Goal: Communication & Community: Answer question/provide support

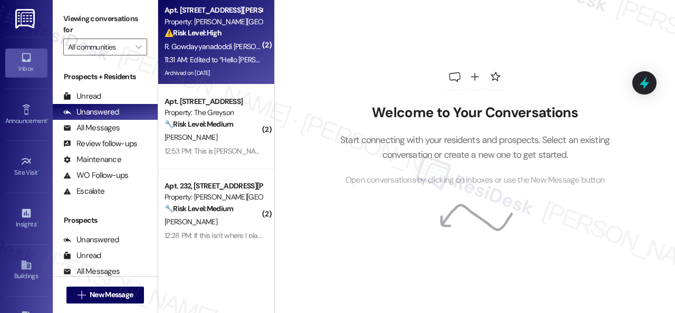
click at [223, 47] on span "R. Gowdayyanadoddi [PERSON_NAME]" at bounding box center [226, 46] width 124 height 9
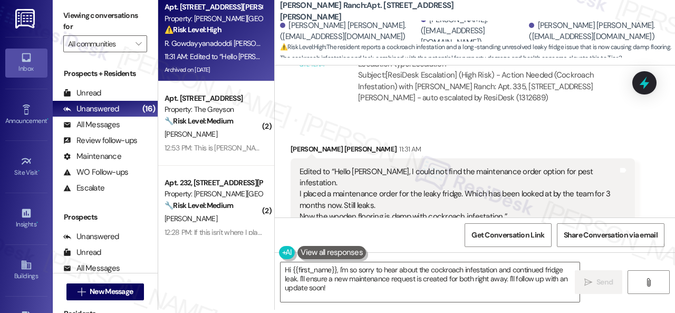
scroll to position [6322, 0]
click at [353, 267] on textarea "Hi {{first_name}}, I'm so sorry to hear about the cockroach infestation and con…" at bounding box center [429, 282] width 299 height 40
click at [352, 267] on textarea "Hi {{first_name}}, I'm so sorry to hear about the cockroach infestation and con…" at bounding box center [429, 282] width 299 height 40
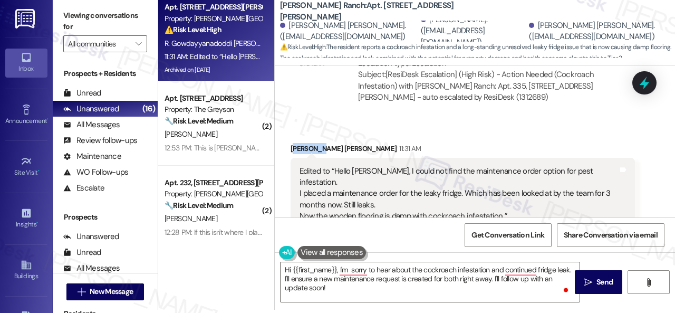
drag, startPoint x: 318, startPoint y: 76, endPoint x: 293, endPoint y: 78, distance: 25.4
click at [293, 143] on div "[PERSON_NAME] [PERSON_NAME] 11:31 AM" at bounding box center [462, 150] width 344 height 15
drag, startPoint x: 291, startPoint y: 78, endPoint x: 317, endPoint y: 77, distance: 26.4
click at [317, 143] on div "[PERSON_NAME] [PERSON_NAME] 11:31 AM" at bounding box center [462, 150] width 344 height 15
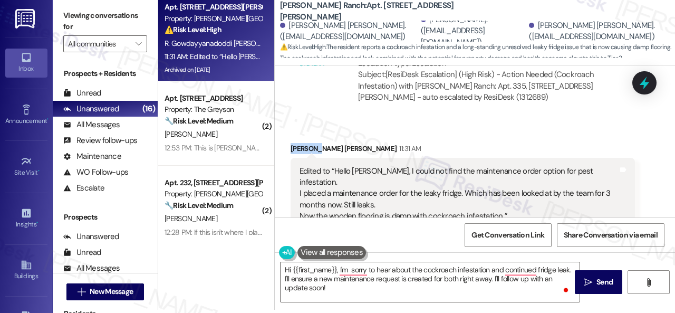
copy div "[PERSON_NAME]"
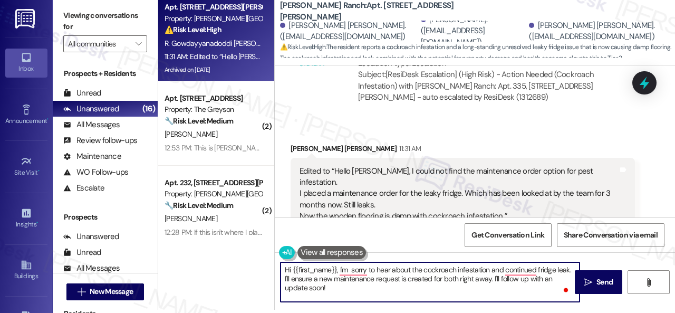
drag, startPoint x: 291, startPoint y: 270, endPoint x: 335, endPoint y: 265, distance: 44.6
click at [335, 265] on textarea "Hi {{first_name}}, I'm sorry to hear about the cockroach infestation and contin…" at bounding box center [429, 282] width 299 height 40
paste textarea "[PERSON_NAME]"
click at [334, 268] on textarea "Hi [PERSON_NAME], I'm sorry to hear about the cockroach infestation and continu…" at bounding box center [429, 282] width 299 height 40
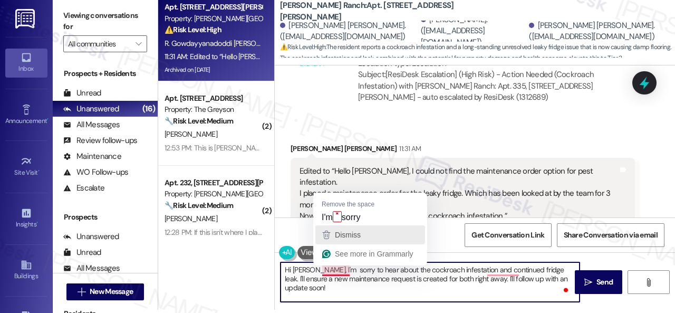
click at [331, 227] on div "Dismiss" at bounding box center [370, 235] width 100 height 16
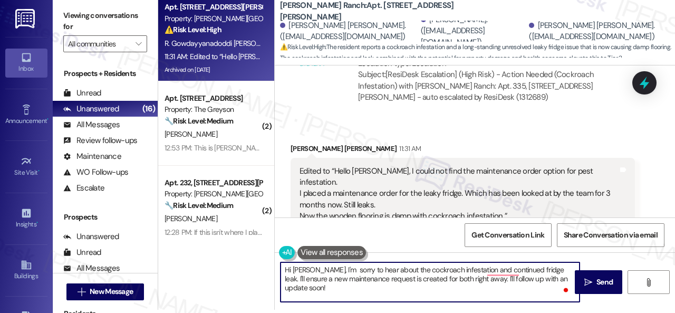
click at [333, 279] on textarea "Hi [PERSON_NAME], I'm sorry to hear about the cockroach infestation and continu…" at bounding box center [429, 282] width 299 height 40
drag, startPoint x: 335, startPoint y: 274, endPoint x: 337, endPoint y: 262, distance: 11.7
click at [335, 274] on textarea "Hi [PERSON_NAME], I'm sorry to hear about the cockroach infestation and continu…" at bounding box center [429, 282] width 299 height 40
click at [409, 266] on textarea "Hi [PERSON_NAME], I'm sorry to hear about the cockroach infestation and continu…" at bounding box center [429, 282] width 299 height 40
click at [410, 265] on textarea "Hi [PERSON_NAME], I'm sorry to hear about the cockroach infestation and continu…" at bounding box center [429, 282] width 299 height 40
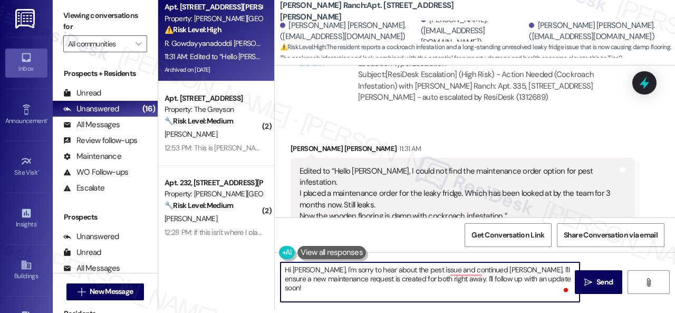
click at [457, 269] on textarea "Hi [PERSON_NAME], I'm sorry to hear about the pest issue and continued [PERSON_…" at bounding box center [429, 282] width 299 height 40
drag, startPoint x: 483, startPoint y: 269, endPoint x: 550, endPoint y: 308, distance: 77.3
click at [550, 308] on div "Hi [PERSON_NAME], I'm sorry to hear about the pest issue and [PERSON_NAME]. I'l…" at bounding box center [475, 291] width 400 height 79
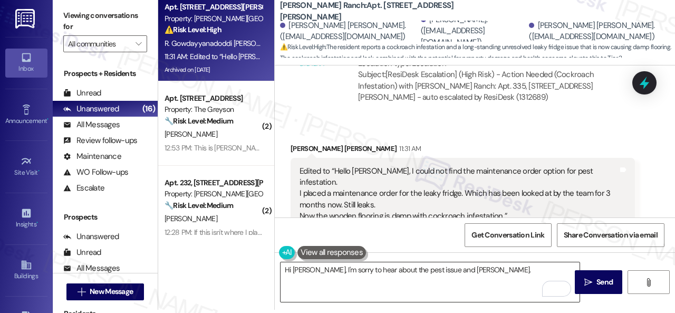
click at [482, 276] on textarea "Hi [PERSON_NAME], I'm sorry to hear about the pest issue and [PERSON_NAME]." at bounding box center [429, 282] width 299 height 40
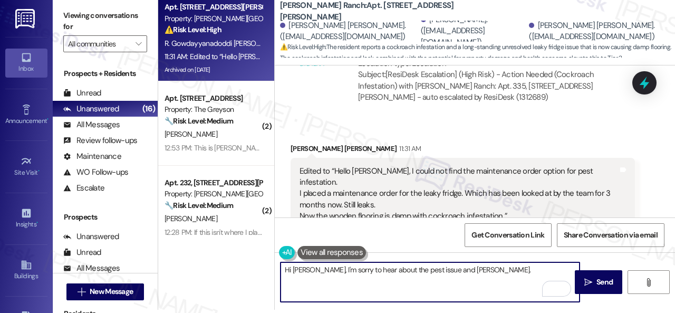
click at [498, 268] on textarea "Hi [PERSON_NAME], I'm sorry to hear about the pest issue and [PERSON_NAME]." at bounding box center [429, 282] width 299 height 40
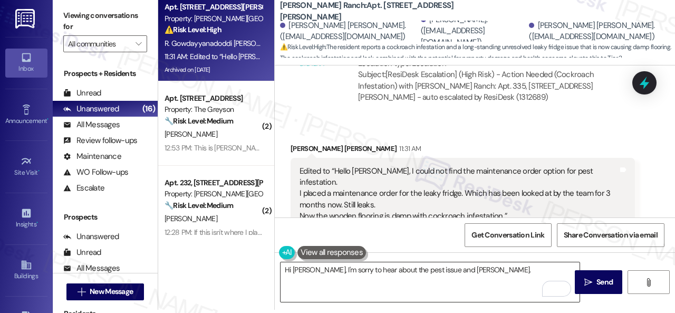
click at [506, 270] on textarea "Hi [PERSON_NAME], I'm sorry to hear about the pest issue and [PERSON_NAME]." at bounding box center [429, 282] width 299 height 40
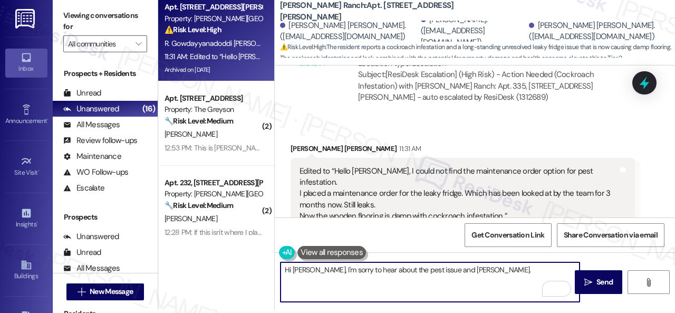
paste textarea "I'll be happy to submit work orders on your behalf. Which part of the fridge is…"
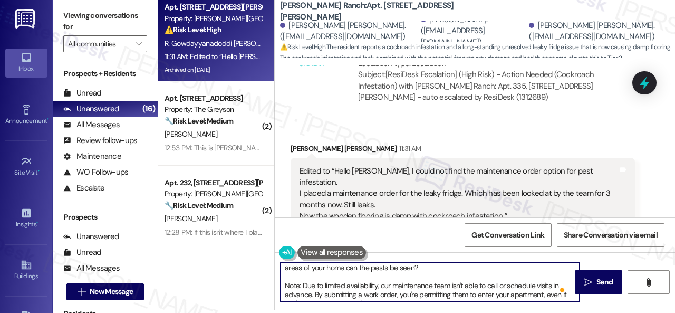
scroll to position [0, 0]
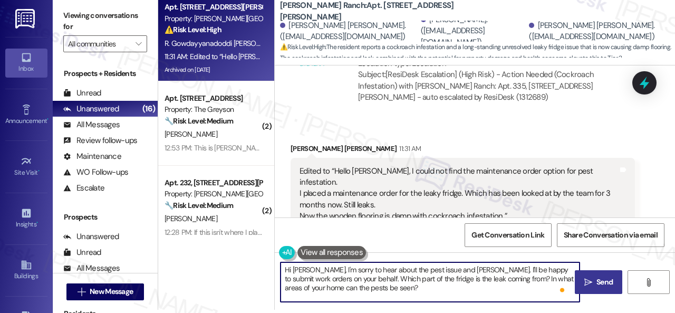
type textarea "Hi [PERSON_NAME], I'm sorry to hear about the pest issue and [PERSON_NAME]. I'l…"
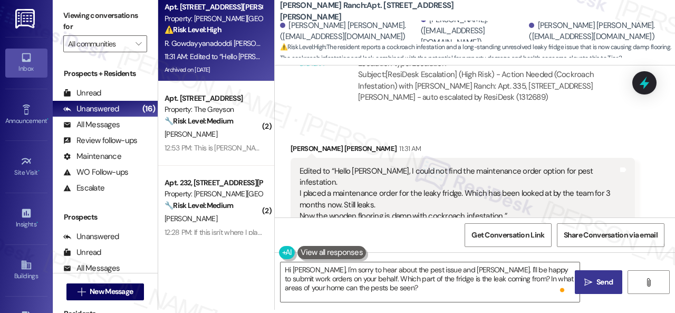
click at [587, 276] on button " Send" at bounding box center [598, 282] width 47 height 24
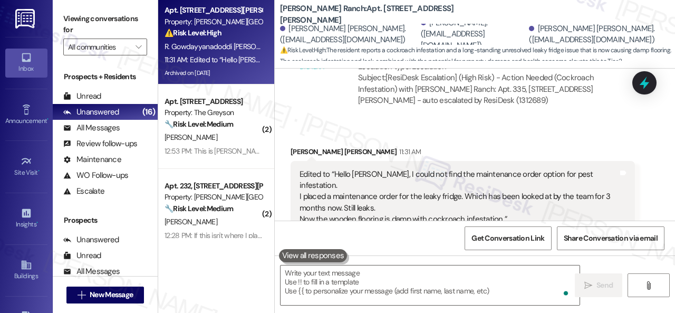
scroll to position [6427, 0]
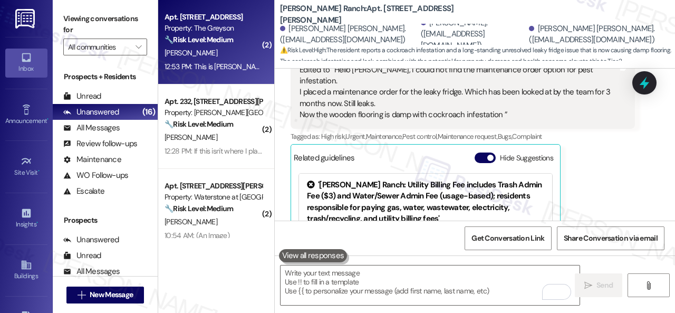
click at [222, 57] on div "[PERSON_NAME]" at bounding box center [213, 52] width 100 height 13
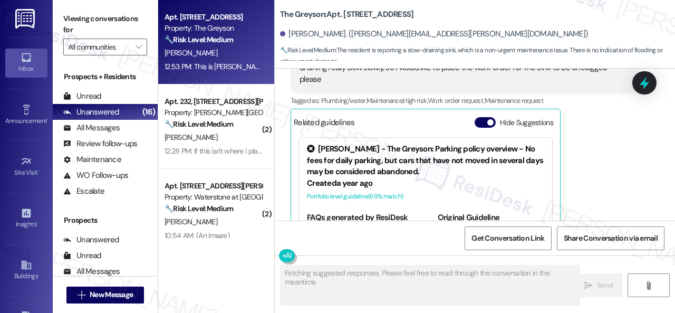
scroll to position [11246, 0]
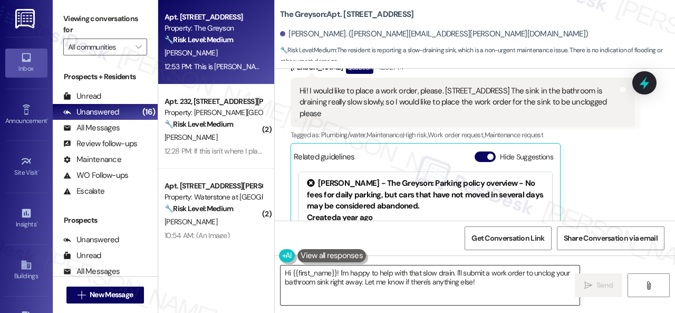
drag, startPoint x: 497, startPoint y: 286, endPoint x: 408, endPoint y: 276, distance: 89.6
click at [497, 286] on textarea "Hi {{first_name}}! I'm happy to help with that slow drain. I'll submit a work o…" at bounding box center [429, 285] width 299 height 40
click at [462, 269] on textarea "Hi {{first_name}}! I'm happy to help with that slow drain. I'll submit a work o…" at bounding box center [429, 285] width 299 height 40
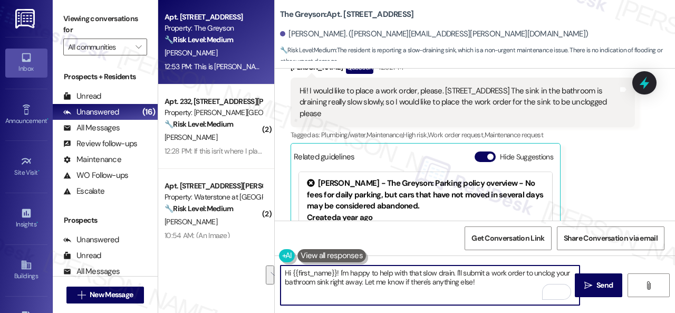
drag, startPoint x: 452, startPoint y: 271, endPoint x: 479, endPoint y: 284, distance: 30.2
click at [479, 284] on textarea "Hi {{first_name}}! I'm happy to help with that slow drain. I'll submit a work o…" at bounding box center [429, 285] width 299 height 40
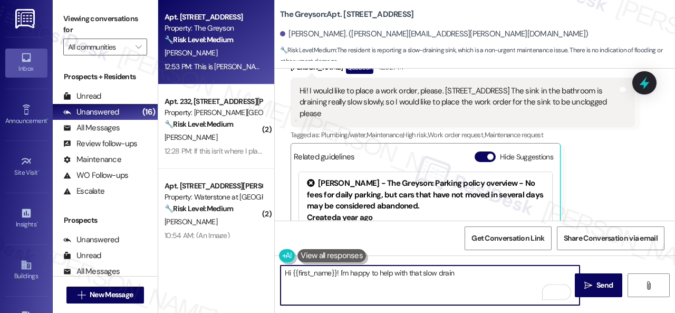
paste textarea "by submitting a work order on your behalf. How many bathrooms do you have? Whic…"
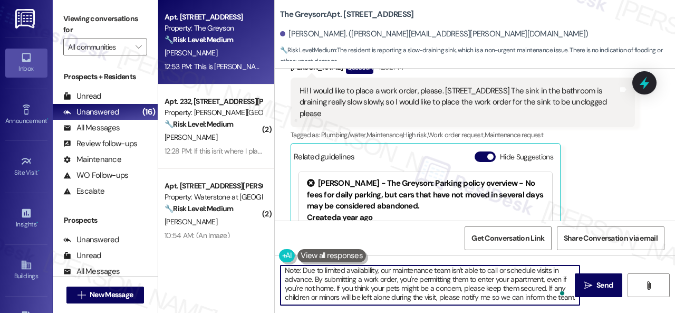
scroll to position [0, 0]
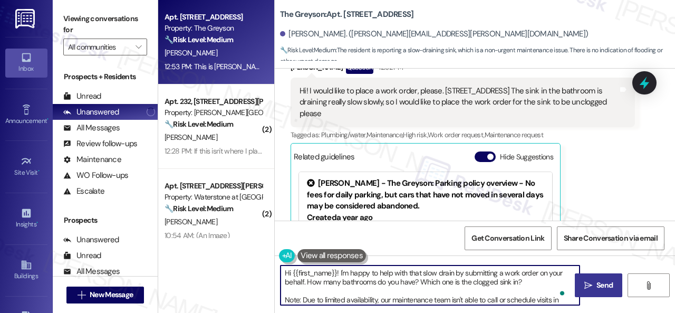
type textarea "Hi {{first_name}}! I'm happy to help with that slow drain by submitting a work …"
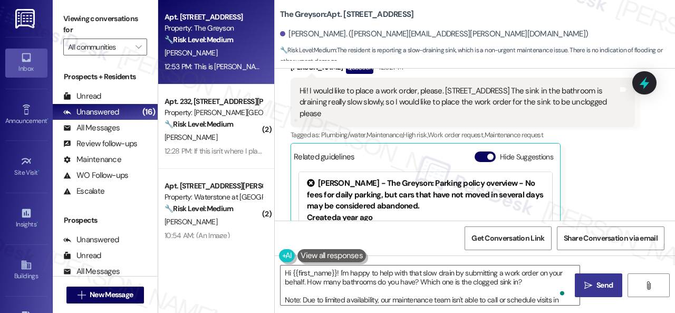
click at [577, 284] on button " Send" at bounding box center [598, 285] width 47 height 24
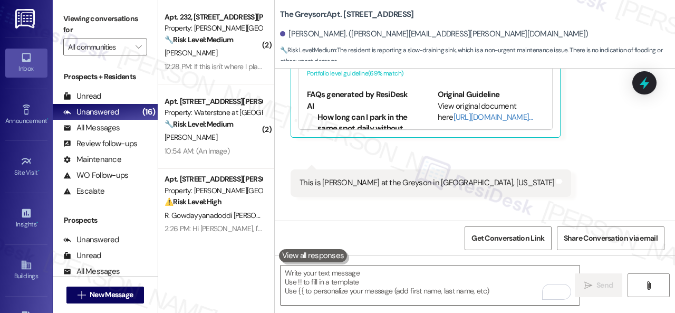
scroll to position [11546, 0]
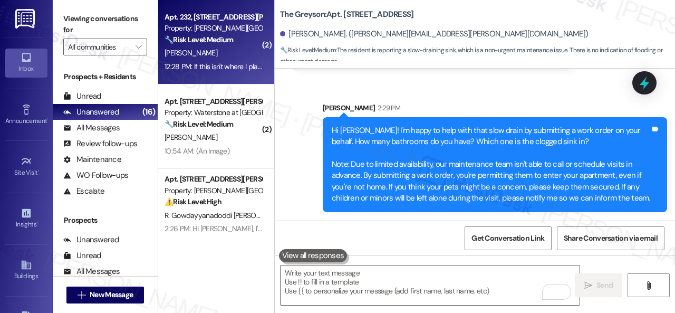
click at [209, 53] on div "[PERSON_NAME]" at bounding box center [213, 52] width 100 height 13
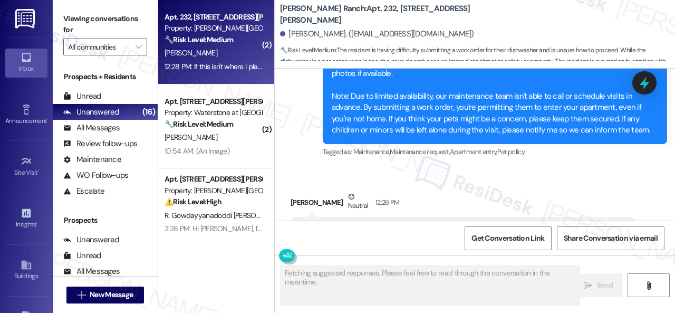
scroll to position [4062, 0]
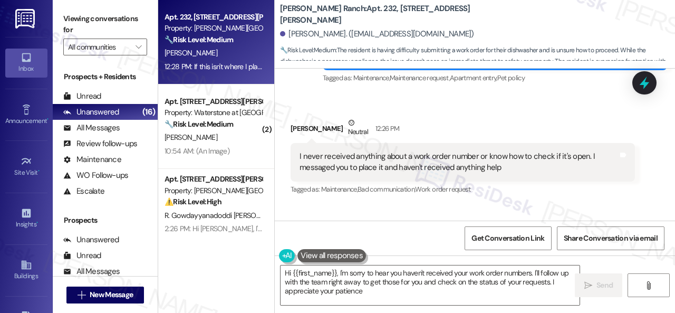
type textarea "Hi {{first_name}}, I'm sorry to hear you haven't received your work order numbe…"
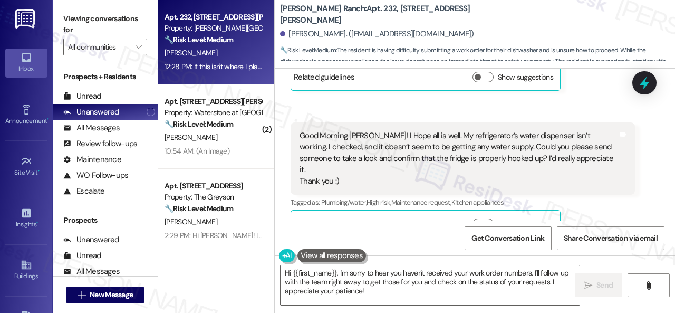
scroll to position [1638, 0]
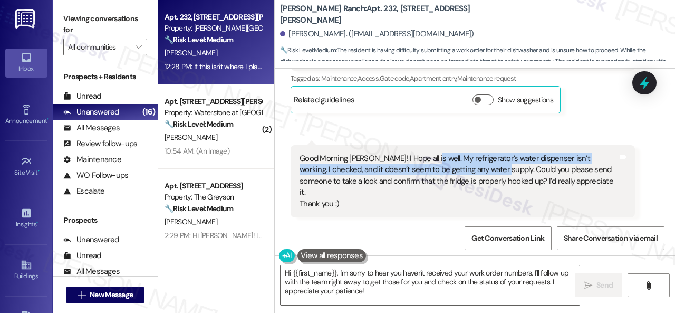
drag, startPoint x: 424, startPoint y: 113, endPoint x: 467, endPoint y: 122, distance: 44.0
click at [467, 153] on div "Good Morning [PERSON_NAME]! I Hope all is well. My refrigerator’s water dispens…" at bounding box center [458, 181] width 318 height 56
copy div "My refrigerator’s water dispenser isn’t working. I checked, and it doesn’t seem…"
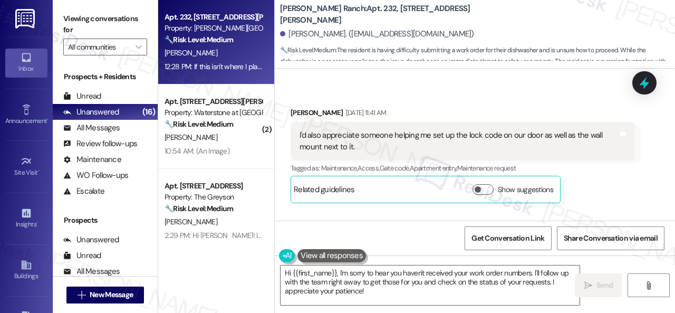
scroll to position [1533, 0]
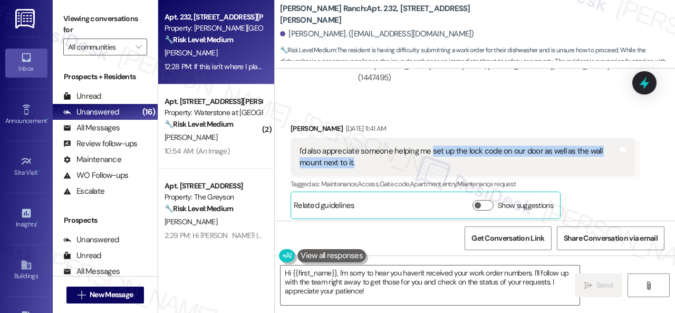
drag, startPoint x: 430, startPoint y: 107, endPoint x: 454, endPoint y: 120, distance: 27.6
click at [454, 145] on div "I'd also appreciate someone helping me set up the lock code on our door as well…" at bounding box center [458, 156] width 318 height 23
copy div "set up the lock code on our door as well as the wall mount next to it."
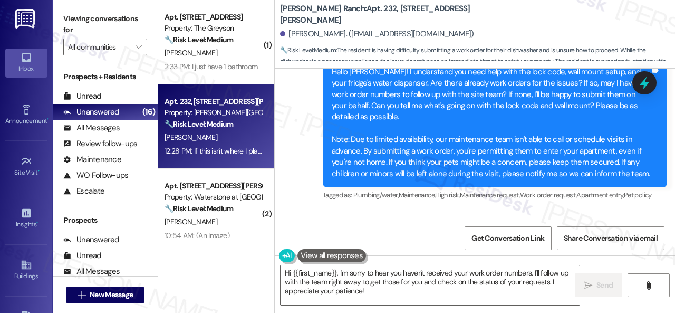
scroll to position [1950, 0]
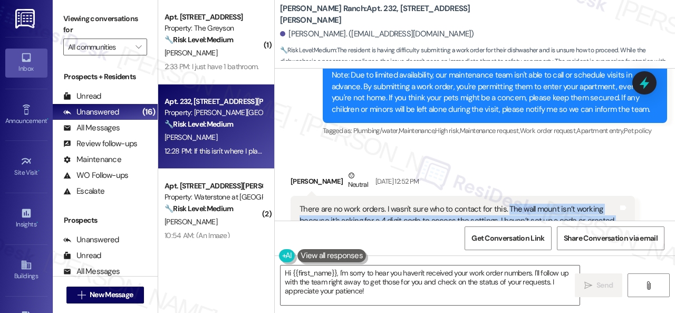
drag, startPoint x: 502, startPoint y: 160, endPoint x: 502, endPoint y: 182, distance: 22.7
click at [502, 203] on div "There are no work orders. I wasn't sure who to contact for this. The wall mount…" at bounding box center [458, 220] width 318 height 34
copy div "The wall mount isn’t working because it’s asking for a 4 digit code to access t…"
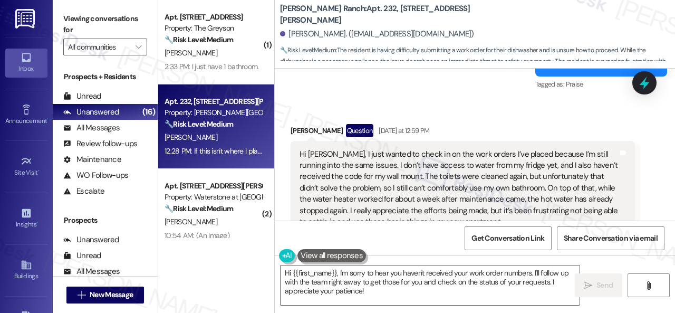
scroll to position [2530, 0]
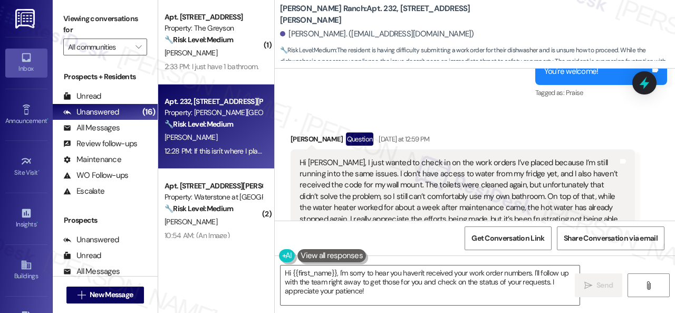
click at [392, 232] on div "Get Conversation Link Share Conversation via email" at bounding box center [475, 237] width 400 height 35
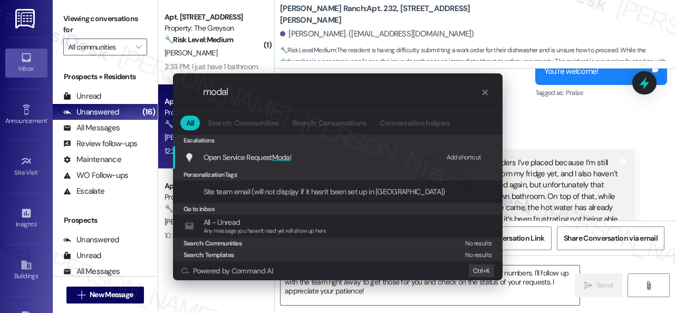
click at [461, 160] on div "Add shortcut" at bounding box center [463, 157] width 35 height 11
drag, startPoint x: 255, startPoint y: 95, endPoint x: 170, endPoint y: 94, distance: 85.4
click at [170, 94] on div ".cls-1{fill:#0a055f;}.cls-2{fill:#0cc4c4;} resideskLogoBlueOrange modal All Sea…" at bounding box center [337, 176] width 335 height 207
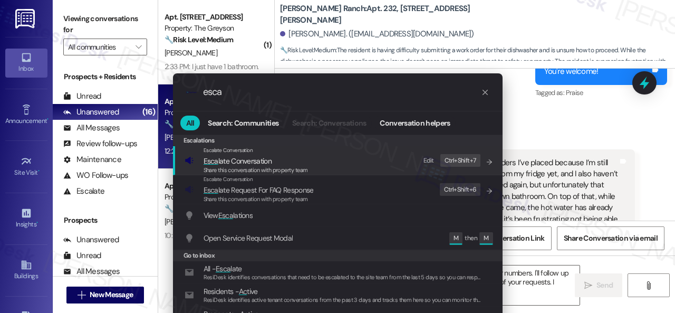
click at [428, 160] on div "Edit" at bounding box center [428, 160] width 11 height 11
drag, startPoint x: 182, startPoint y: 91, endPoint x: 153, endPoint y: 91, distance: 29.5
click at [153, 91] on div ".cls-1{fill:#0a055f;}.cls-2{fill:#0cc4c4;} resideskLogoBlueOrange esca All Sear…" at bounding box center [337, 156] width 675 height 313
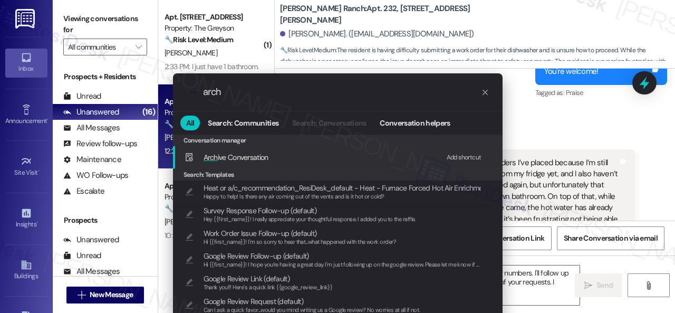
click at [461, 155] on div "Add shortcut" at bounding box center [463, 157] width 35 height 11
drag, startPoint x: 230, startPoint y: 92, endPoint x: 173, endPoint y: 90, distance: 57.0
click at [173, 90] on div ".cls-1{fill:#0a055f;}.cls-2{fill:#0cc4c4;} resideskLogoBlueOrange arch" at bounding box center [337, 91] width 329 height 37
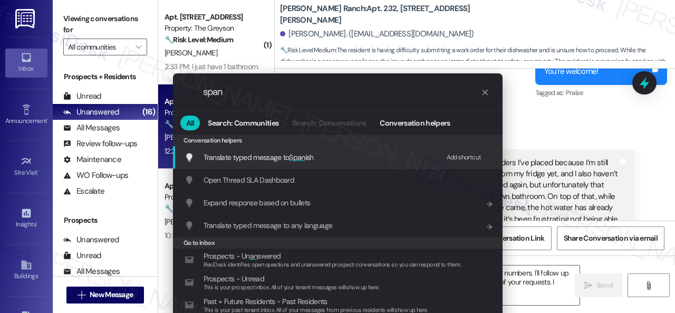
click at [455, 158] on div "Add shortcut" at bounding box center [463, 157] width 35 height 11
drag, startPoint x: 242, startPoint y: 95, endPoint x: 167, endPoint y: 85, distance: 76.6
click at [167, 85] on div ".cls-1{fill:#0a055f;}.cls-2{fill:#0cc4c4;} resideskLogoBlueOrange span All Sear…" at bounding box center [338, 206] width 356 height 286
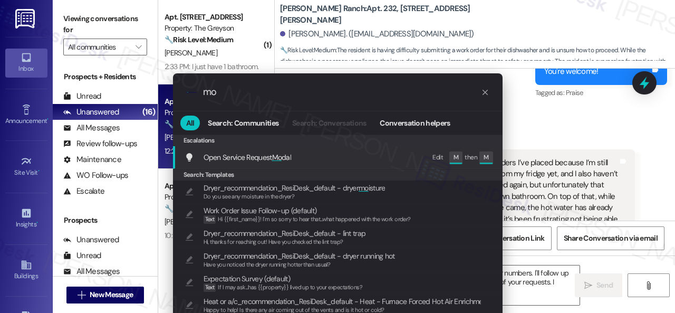
type input "mo"
click at [227, 154] on span "Open Service Request Mo dal" at bounding box center [247, 156] width 88 height 9
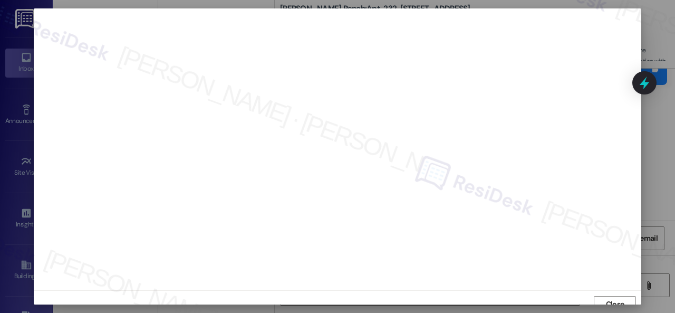
scroll to position [8, 0]
click at [607, 299] on span "Close" at bounding box center [615, 295] width 18 height 11
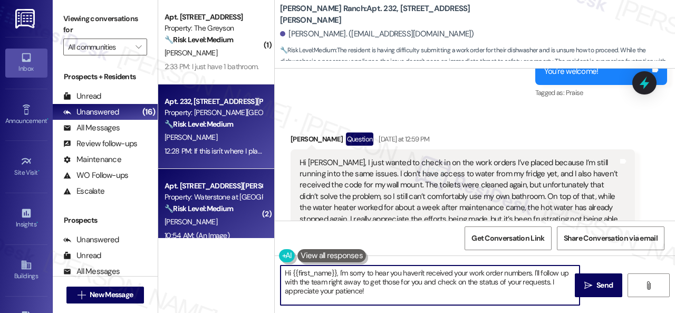
drag, startPoint x: 197, startPoint y: 241, endPoint x: 199, endPoint y: 236, distance: 5.5
click at [191, 239] on div "( 1 ) Apt. [STREET_ADDRESS] Property: The Greyson 🔧 Risk Level: Medium The resi…" at bounding box center [416, 156] width 517 height 313
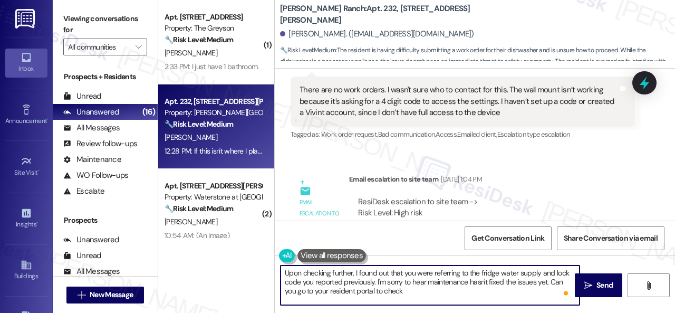
scroll to position [2108, 0]
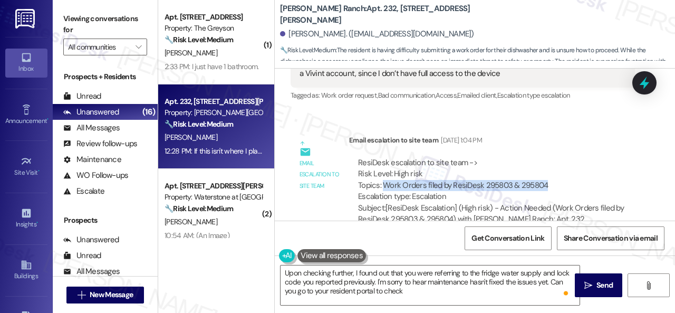
drag, startPoint x: 385, startPoint y: 139, endPoint x: 551, endPoint y: 140, distance: 166.6
click at [551, 157] on div "ResiDesk escalation to site team -> Risk Level: High risk Topics: Work Orders f…" at bounding box center [492, 179] width 268 height 45
copy div "Work Orders filed by ResiDesk 295803 & 295804"
click at [363, 283] on textarea "Upon checking further, I found out that you were referring to the fridge water …" at bounding box center [429, 285] width 299 height 40
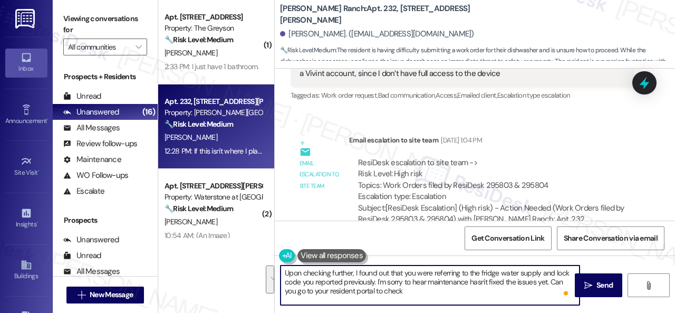
drag, startPoint x: 414, startPoint y: 294, endPoint x: 270, endPoint y: 251, distance: 150.5
click at [270, 251] on div "( 1 ) Apt. [STREET_ADDRESS] Property: The Greyson 🔧 Risk Level: Medium The resi…" at bounding box center [416, 156] width 517 height 313
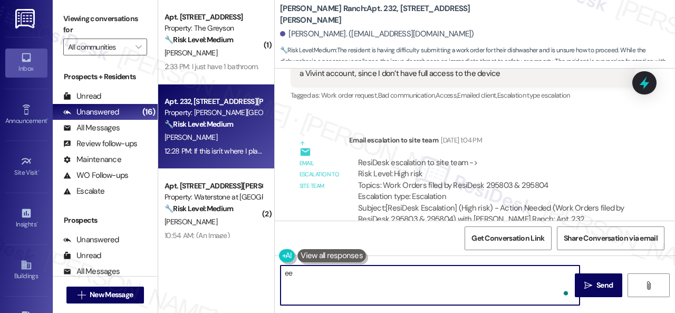
type textarea "ee"
click at [324, 230] on div "Get Conversation Link Share Conversation via email" at bounding box center [475, 237] width 400 height 35
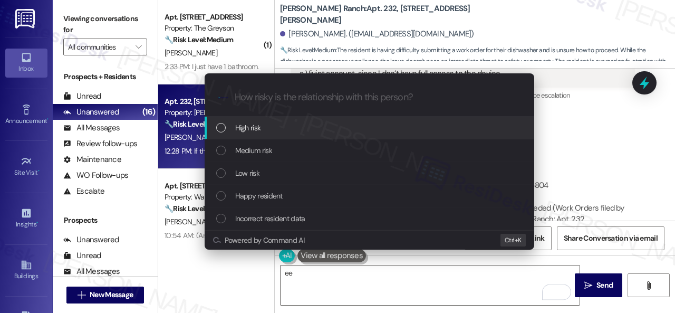
click at [252, 127] on span "High risk" at bounding box center [248, 128] width 26 height 12
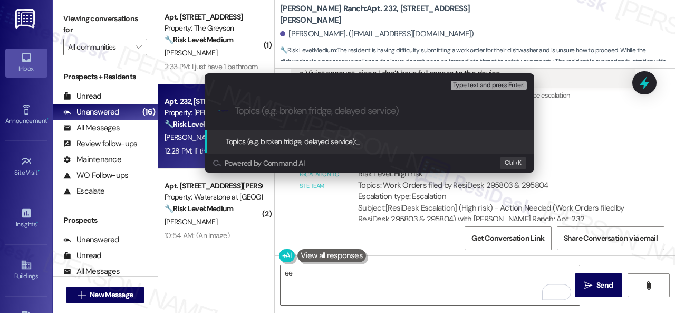
paste input "Follow-up on work orders 295803 & 295804"
type input "Follow-up on work orders 295803 & 295804"
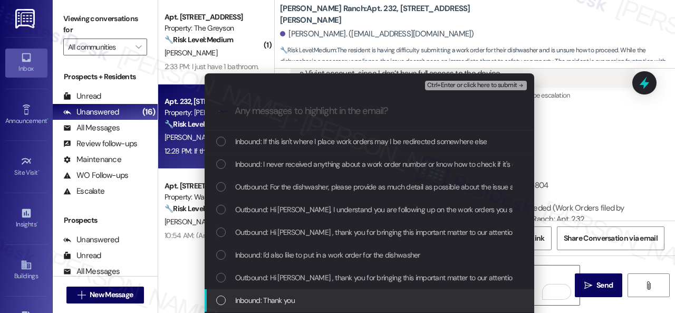
scroll to position [53, 0]
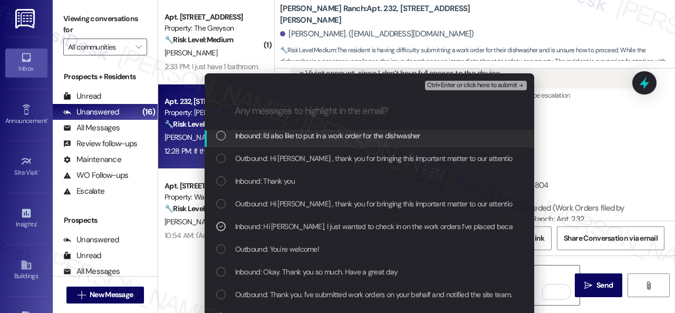
scroll to position [158, 0]
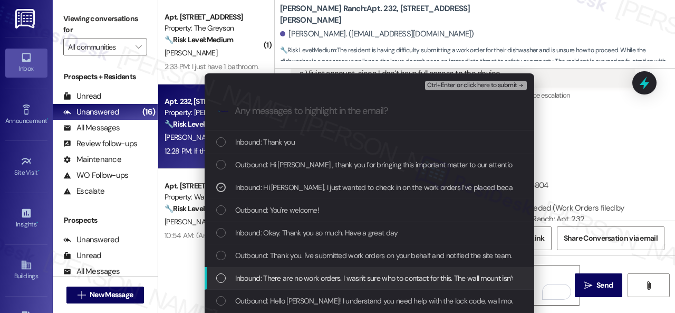
click at [317, 281] on span "Inbound: There are no work orders. I wasn't sure who to contact for this. The w…" at bounding box center [623, 278] width 776 height 12
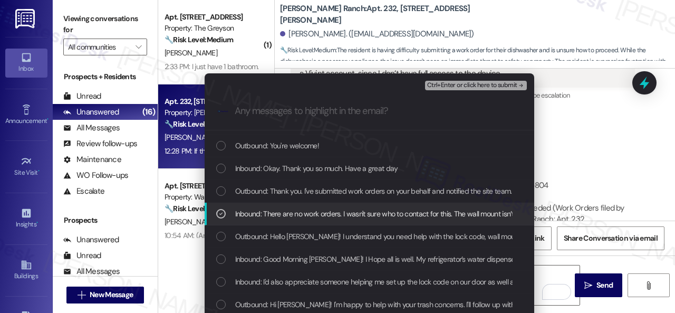
scroll to position [264, 0]
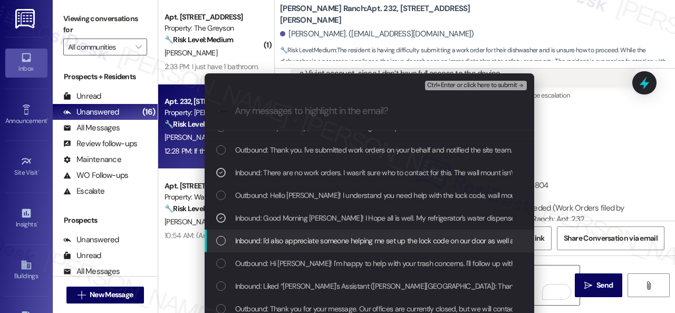
click at [329, 246] on div "Inbound: I'd also appreciate someone helping me set up the lock code on our doo…" at bounding box center [369, 240] width 329 height 23
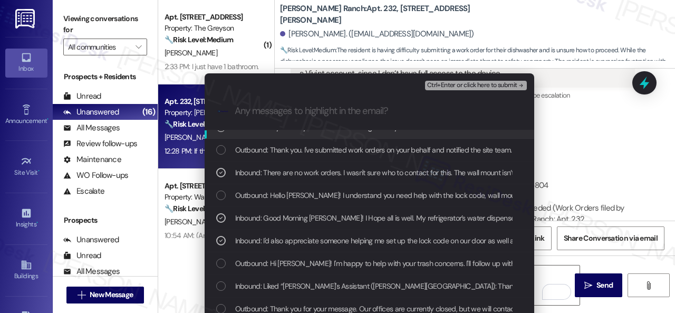
click at [459, 85] on span "Ctrl+Enter or click here to submit" at bounding box center [472, 85] width 90 height 7
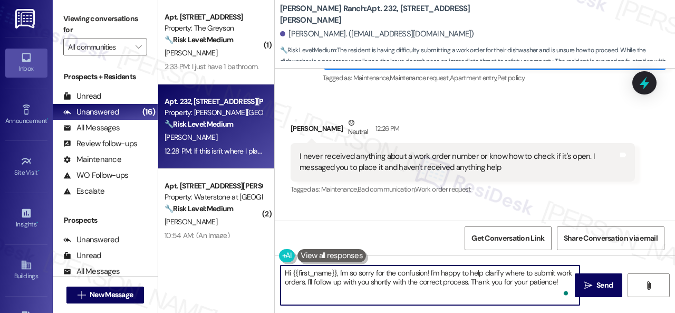
scroll to position [3, 0]
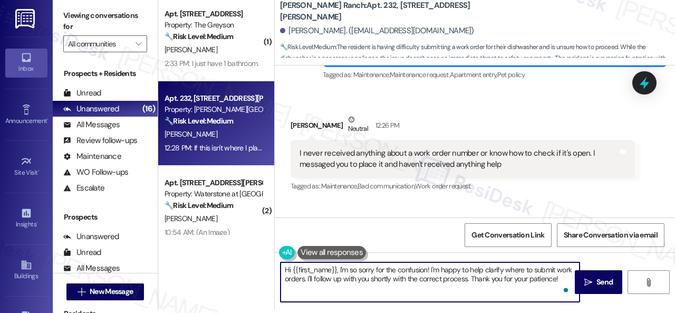
drag, startPoint x: 281, startPoint y: 271, endPoint x: 589, endPoint y: 313, distance: 310.1
click at [589, 312] on html "Inbox Go to Inbox Announcement • Send A Text Announcement Site Visit • Go to Si…" at bounding box center [337, 156] width 675 height 313
paste textarea "Upon checking further, I found out that you were referring to the fridge water …"
drag, startPoint x: 284, startPoint y: 267, endPoint x: 556, endPoint y: 279, distance: 272.8
click at [556, 279] on textarea "Upon checking further, I found out that you were referring to the fridge water …" at bounding box center [429, 282] width 299 height 40
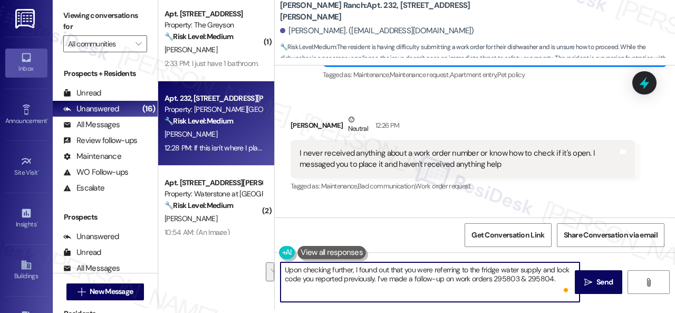
click at [556, 279] on textarea "Upon checking further, I found out that you were referring to the fridge water …" at bounding box center [429, 282] width 299 height 40
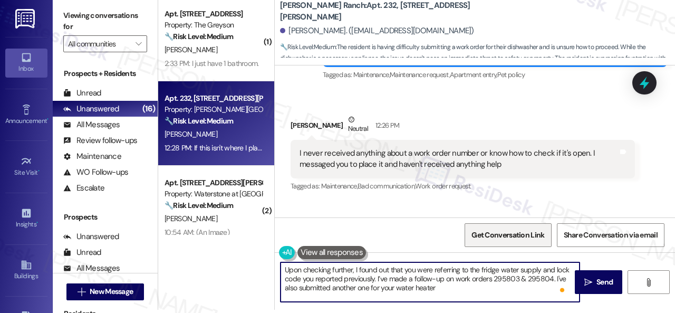
type textarea "Upon checking further, I found out that you were referring to the fridge water …"
drag, startPoint x: 443, startPoint y: 285, endPoint x: 263, endPoint y: 267, distance: 181.7
click at [263, 267] on div "( 1 ) Apt. [STREET_ADDRESS] Property: The Greyson 🔧 Risk Level: Medium The resi…" at bounding box center [416, 153] width 517 height 313
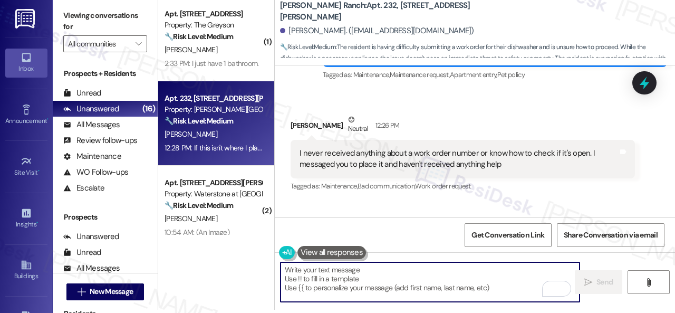
click at [589, 164] on div "Received via SMS [PERSON_NAME] Neutral 12:26 PM I never received anything about…" at bounding box center [475, 183] width 400 height 186
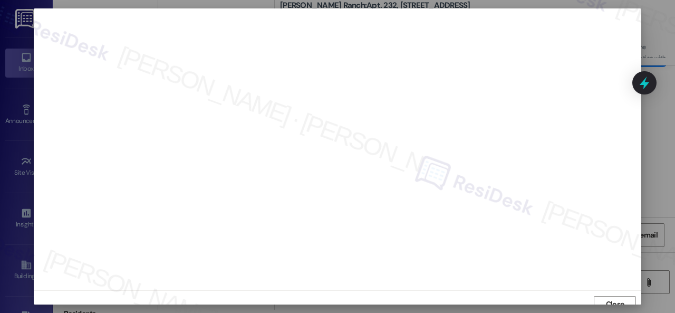
scroll to position [8, 0]
click at [609, 296] on span "Close" at bounding box center [615, 295] width 18 height 11
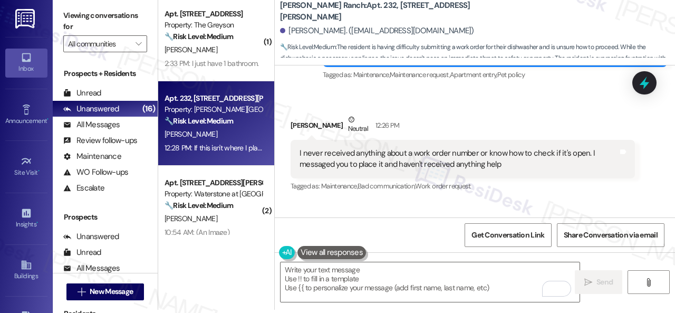
click at [460, 147] on div "Received via SMS [PERSON_NAME] Neutral 12:26 PM I never received anything about…" at bounding box center [475, 183] width 400 height 186
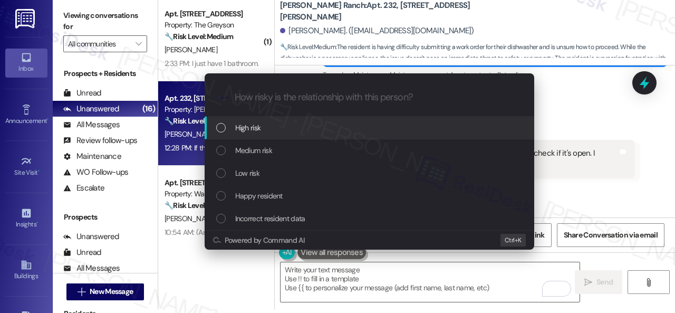
click at [256, 129] on span "High risk" at bounding box center [248, 128] width 26 height 12
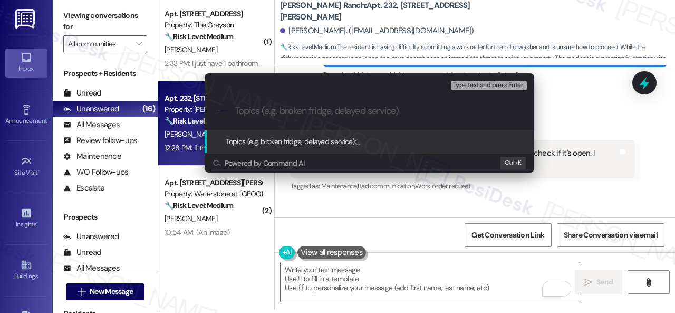
paste input "Work Order filed by ResiDesk 297105"
type input "Work Order filed by ResiDesk 297105"
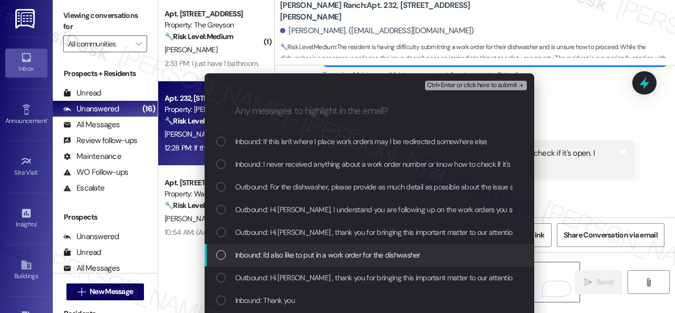
scroll to position [53, 0]
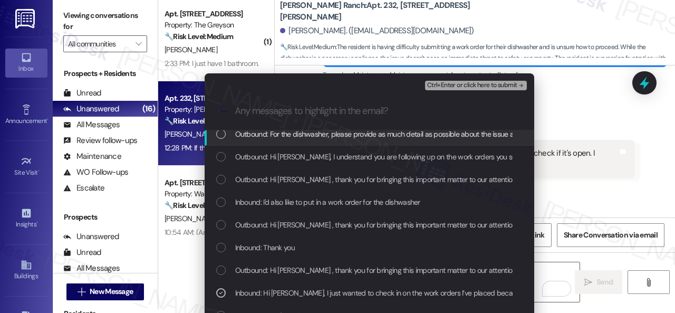
click at [447, 87] on span "Ctrl+Enter or click here to submit" at bounding box center [472, 85] width 90 height 7
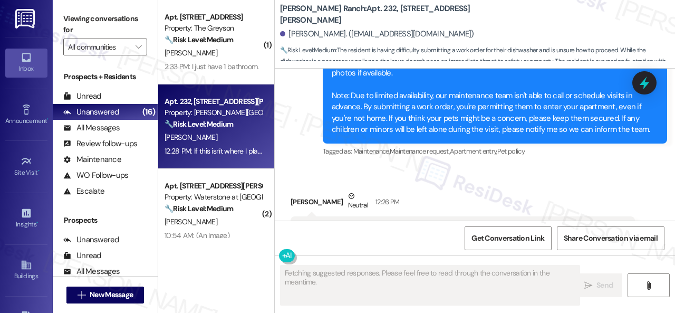
scroll to position [4062, 0]
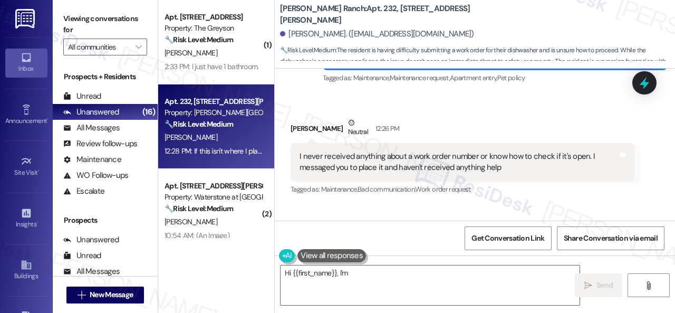
type textarea "Hi {{first_name}}, I'm so"
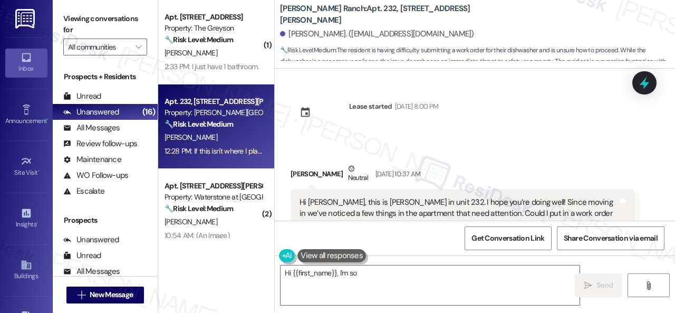
scroll to position [4062, 0]
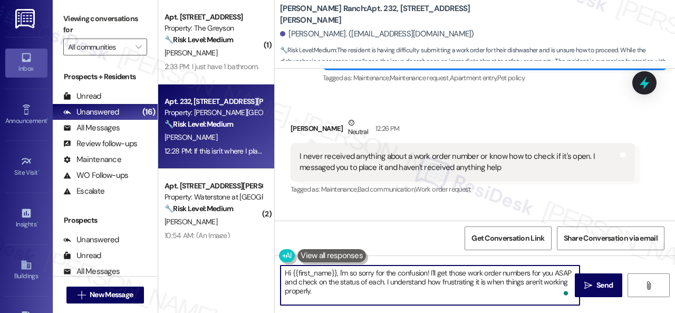
drag, startPoint x: 281, startPoint y: 270, endPoint x: 336, endPoint y: 300, distance: 62.1
click at [336, 300] on textarea "Hi {{first_name}}, I'm so sorry for the confusion! I'll get those work order nu…" at bounding box center [429, 285] width 299 height 40
paste textarea "Upon checking further, I found out that you were referring to the fridge water …"
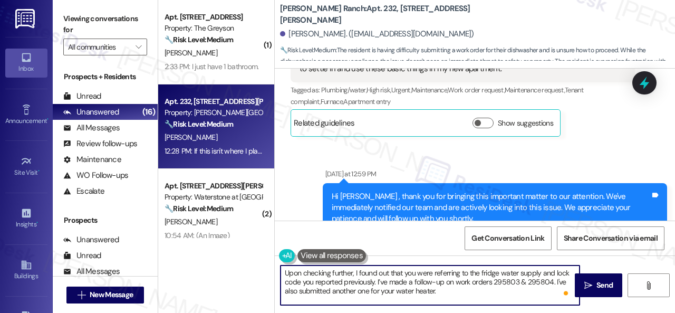
scroll to position [2533, 0]
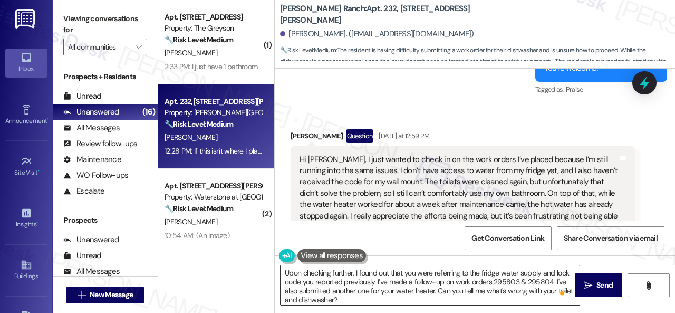
click at [436, 302] on textarea "Upon checking further, I found out that you were referring to the fridge water …" at bounding box center [429, 285] width 299 height 40
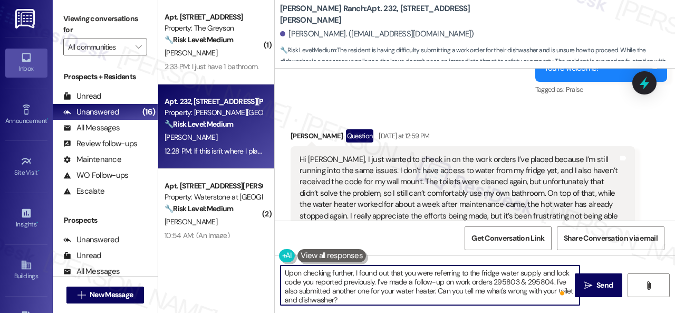
paste textarea "Please provide as much detail as possible about the issue and include photos if…"
click at [529, 288] on textarea "Upon checking further, I found out that you were referring to the fridge water …" at bounding box center [429, 285] width 299 height 40
click at [368, 298] on textarea "Upon checking further, I found out that you were referring to the fridge water …" at bounding box center [429, 285] width 299 height 40
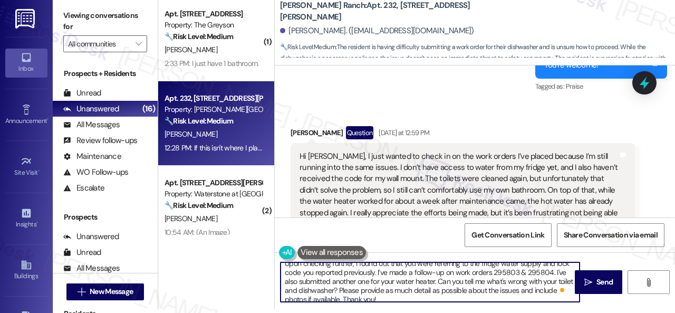
scroll to position [0, 0]
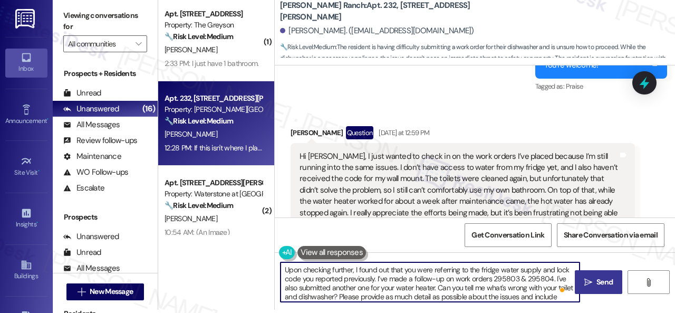
type textarea "Upon checking further, I found out that you were referring to the fridge water …"
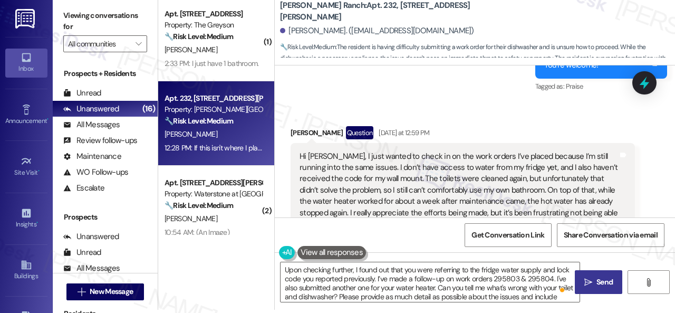
click at [596, 286] on span "Send" at bounding box center [604, 281] width 16 height 11
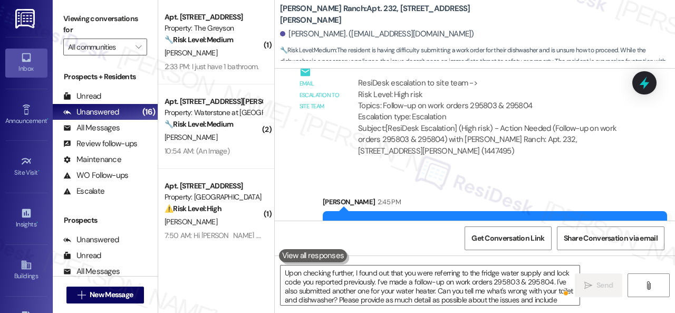
scroll to position [4323, 0]
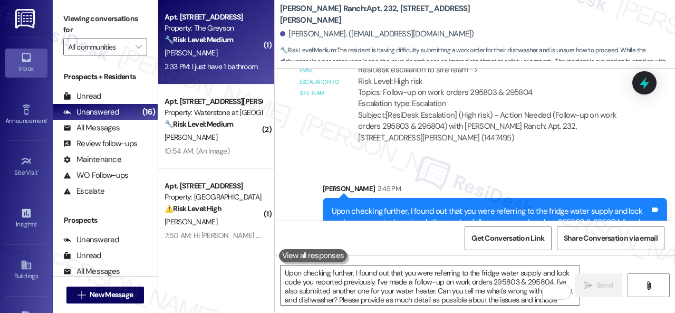
click at [227, 61] on div "2:33 PM: I just have 1 bathroom. 2:33 PM: I just have 1 bathroom." at bounding box center [213, 66] width 100 height 13
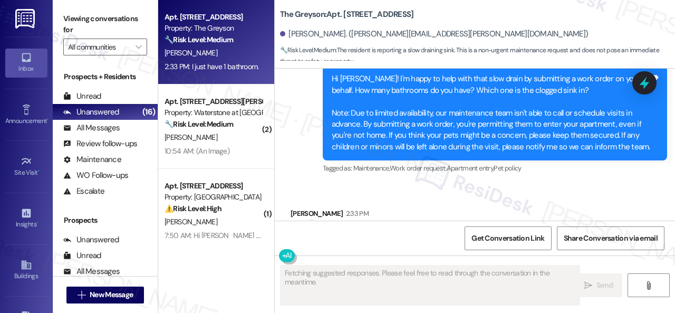
scroll to position [11419, 0]
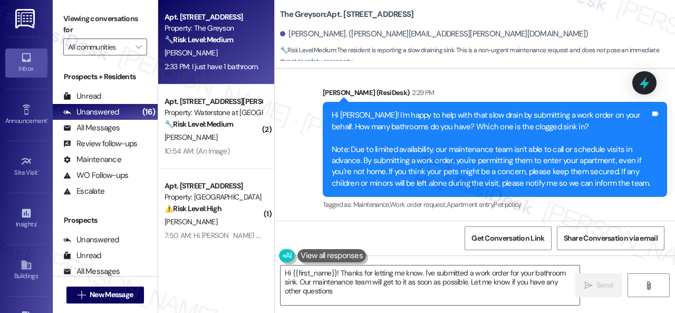
type textarea "Hi {{first_name}}! Thanks for letting me know. I've submitted a work order for …"
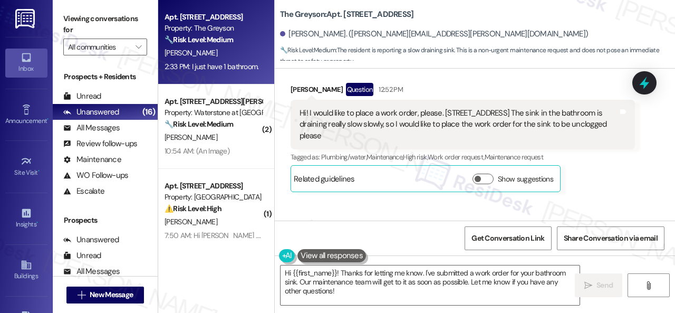
scroll to position [11209, 0]
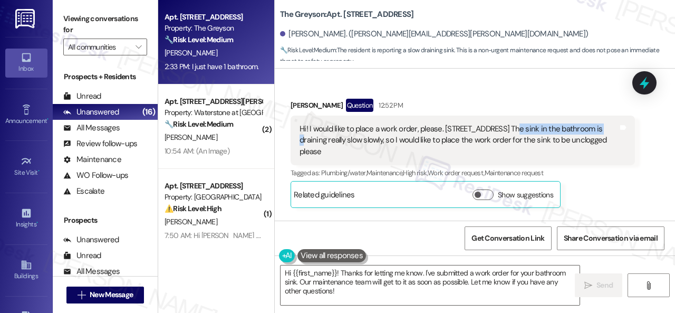
drag, startPoint x: 508, startPoint y: 143, endPoint x: 596, endPoint y: 145, distance: 88.1
click at [596, 145] on div "Hi! I would like to place a work order, please. 4313 Ravenna Loop. The sink in …" at bounding box center [458, 140] width 318 height 34
copy div "The sink in the bathroom is"
click at [443, 67] on div "Michelle Meyer has an outstanding balance of $1209 for The Greyson (as of Sep 0…" at bounding box center [492, 36] width 286 height 62
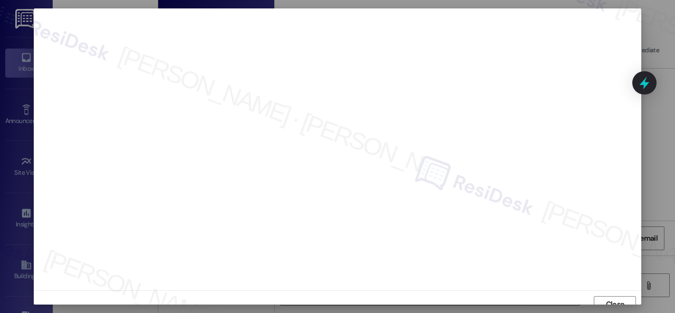
scroll to position [8, 0]
click at [614, 294] on span "Close" at bounding box center [615, 295] width 18 height 11
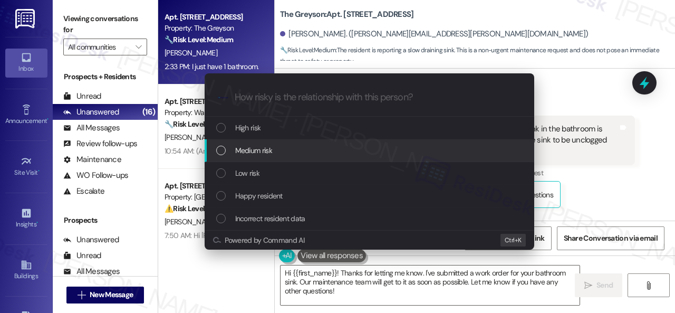
click at [590, 114] on div "Escalate Conversation How risky is the relationship with this person? Topics (e…" at bounding box center [337, 156] width 675 height 313
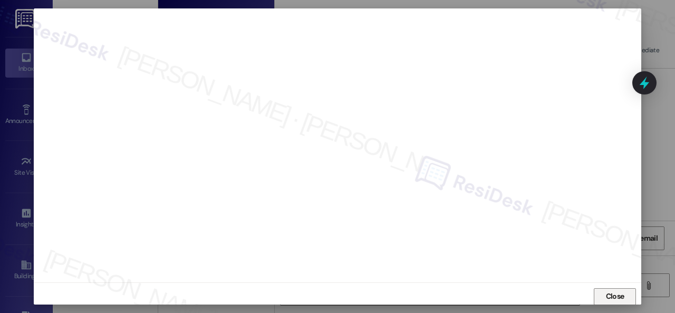
click at [614, 297] on span "Close" at bounding box center [615, 295] width 18 height 11
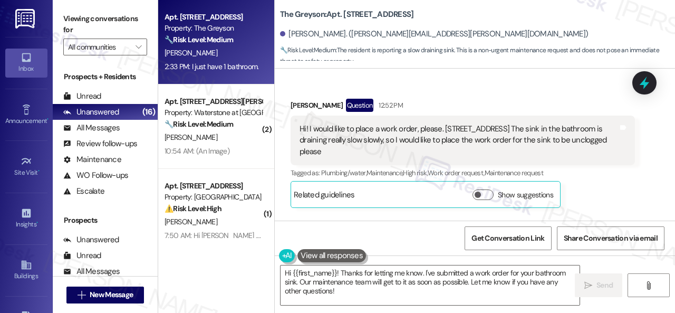
click at [371, 205] on div "Related guidelines Show suggestions" at bounding box center [426, 194] width 264 height 21
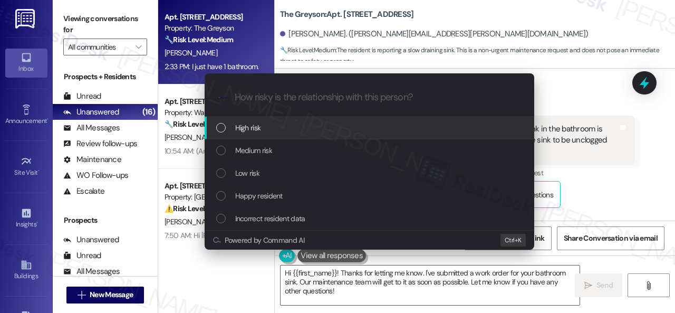
click at [245, 128] on span "High risk" at bounding box center [248, 128] width 26 height 12
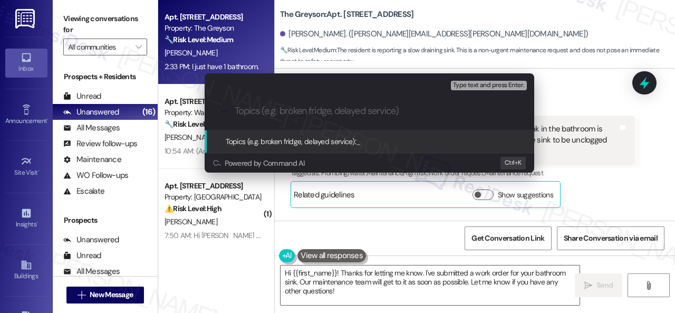
paste input "Work Order filed by ResiDesk 297108"
type input "Work Order filed by ResiDesk 297108"
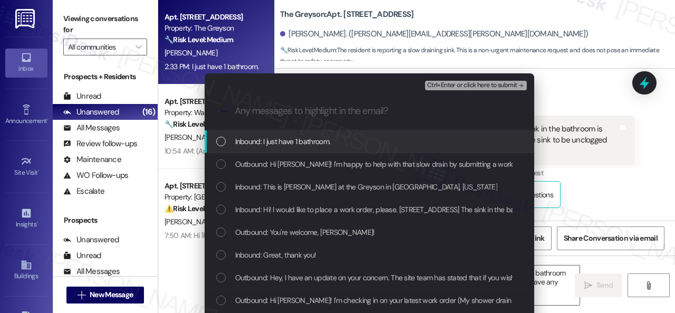
click at [275, 140] on span "Inbound: I just have 1 bathroom." at bounding box center [282, 141] width 95 height 12
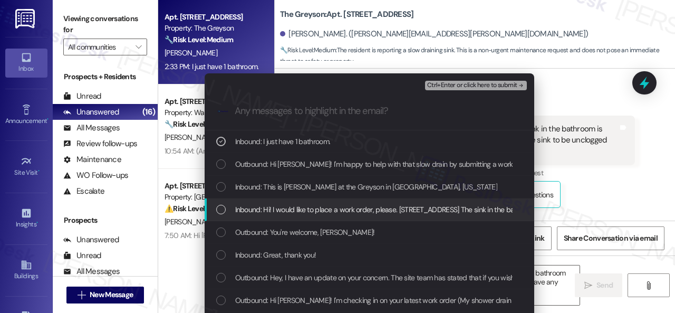
click at [268, 208] on span "Inbound: Hi! I would like to place a work order, please. 4313 Ravenna Loop. The…" at bounding box center [542, 209] width 615 height 12
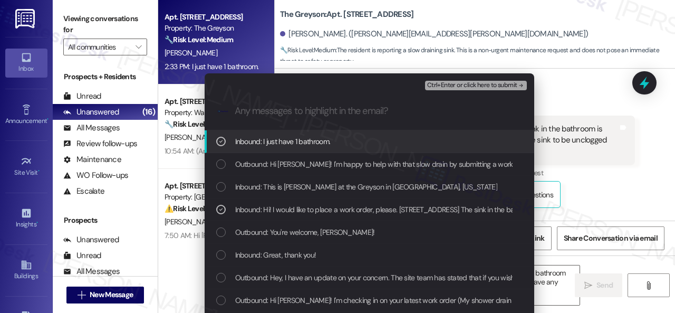
click at [432, 83] on span "Ctrl+Enter or click here to submit" at bounding box center [472, 85] width 90 height 7
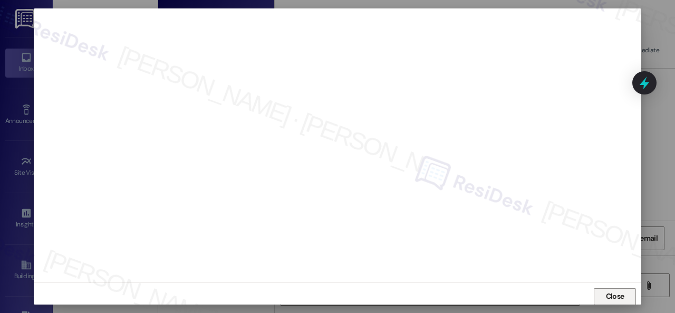
click at [609, 294] on span "Close" at bounding box center [615, 295] width 18 height 11
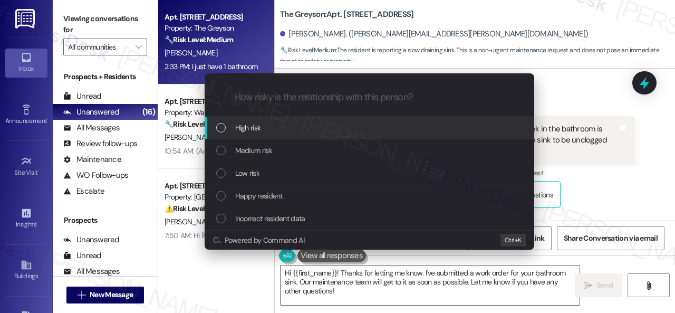
click at [247, 134] on div "High risk" at bounding box center [369, 127] width 329 height 23
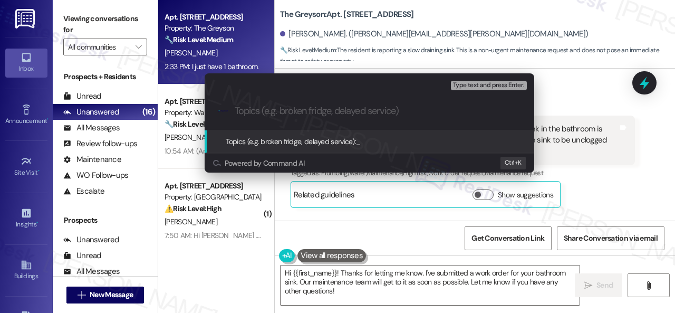
paste input "Work Order filed by ResiDesk 297108"
type input "Work Order filed by ResiDesk 297108"
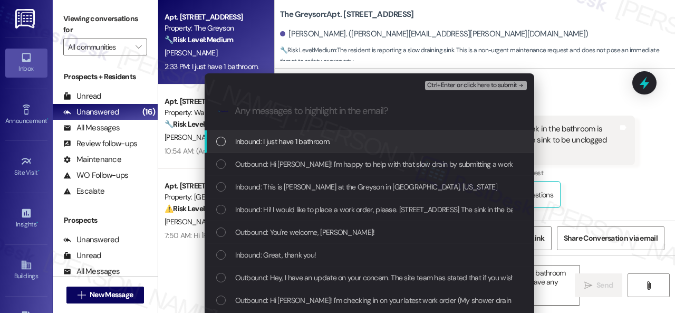
click at [248, 142] on span "Inbound: I just have 1 bathroom." at bounding box center [282, 141] width 95 height 12
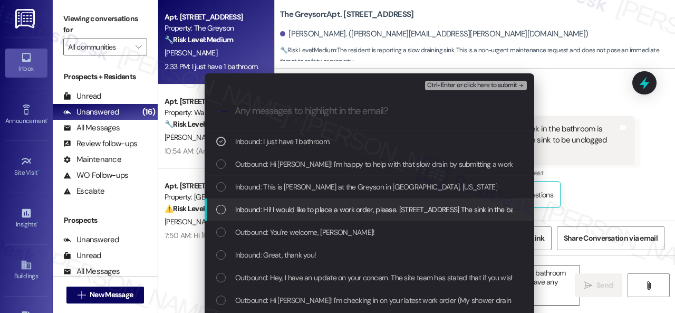
click at [273, 204] on span "Inbound: Hi! I would like to place a work order, please. 4313 Ravenna Loop. The…" at bounding box center [542, 209] width 615 height 12
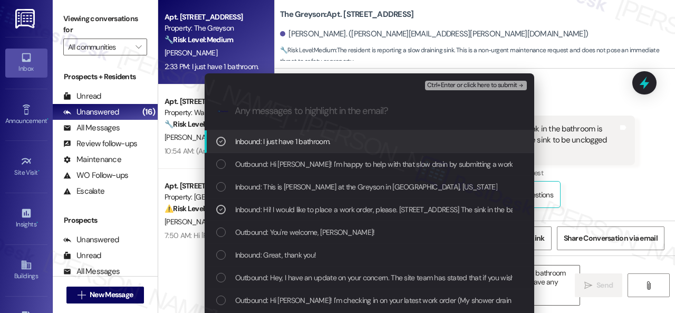
click at [432, 82] on span "Ctrl+Enter or click here to submit" at bounding box center [472, 85] width 90 height 7
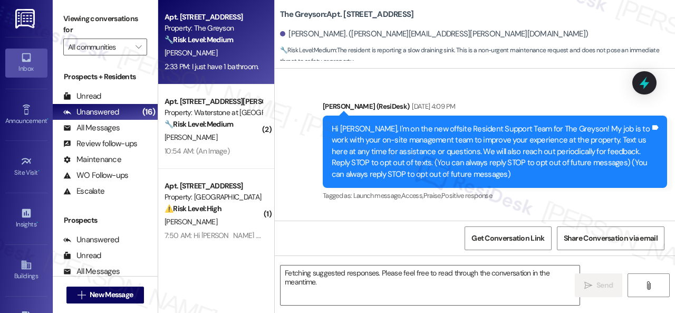
scroll to position [11525, 0]
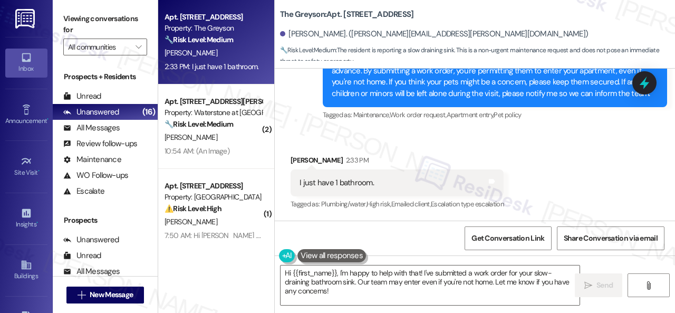
click at [479, 130] on div "Sent via SMS Sarah (ResiDesk) 2:29 PM Hi Michelle! I'm happy to help with that …" at bounding box center [495, 59] width 360 height 141
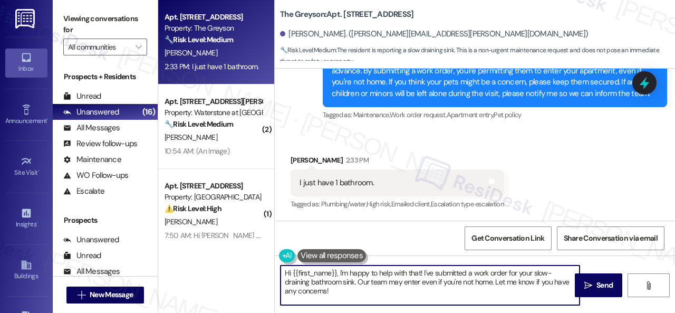
drag, startPoint x: 346, startPoint y: 295, endPoint x: 244, endPoint y: 250, distance: 111.6
click at [199, 251] on div "Apt. 4313RL, 4460 Mountain Laurel Road Property: The Greyson 🔧 Risk Level: Medi…" at bounding box center [416, 156] width 517 height 313
paste textarea "Thank you. I've submitted a work order on your behalf and notified the site tea…"
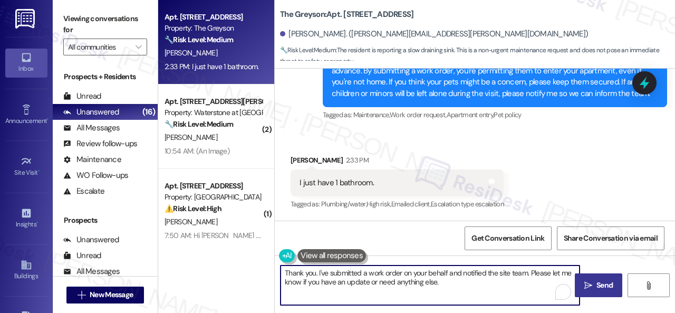
type textarea "Thank you. I've submitted a work order on your behalf and notified the site tea…"
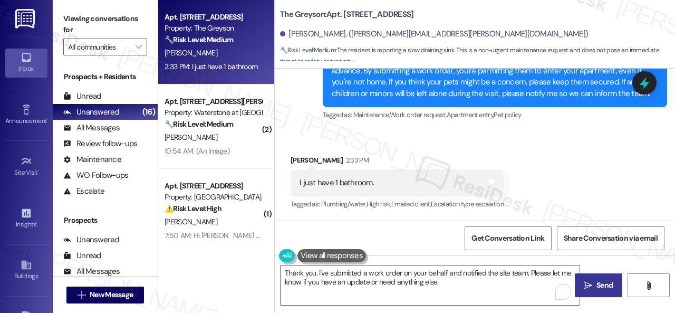
click at [588, 283] on icon "" at bounding box center [588, 285] width 8 height 8
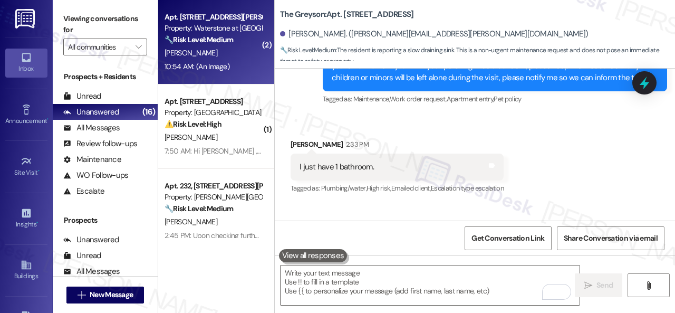
click at [238, 51] on div "[PERSON_NAME]" at bounding box center [213, 52] width 100 height 13
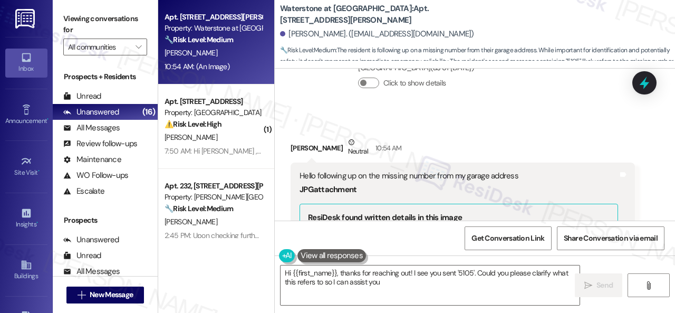
scroll to position [2047, 0]
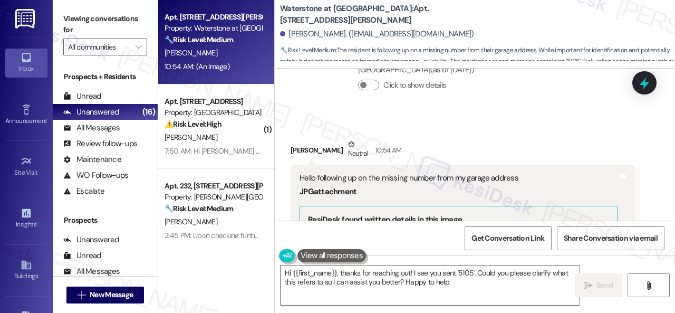
type textarea "Hi {{first_name}}, thanks for reaching out! I see you sent '5105'. Could you pl…"
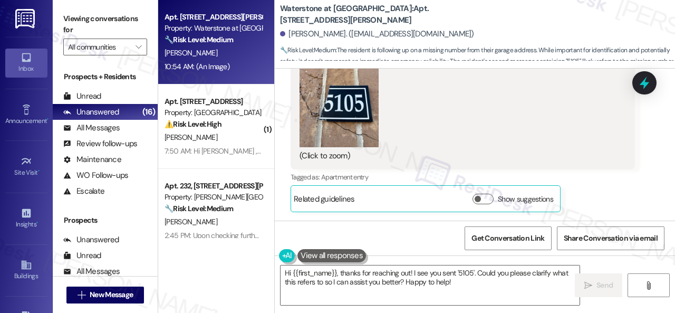
scroll to position [1678, 0]
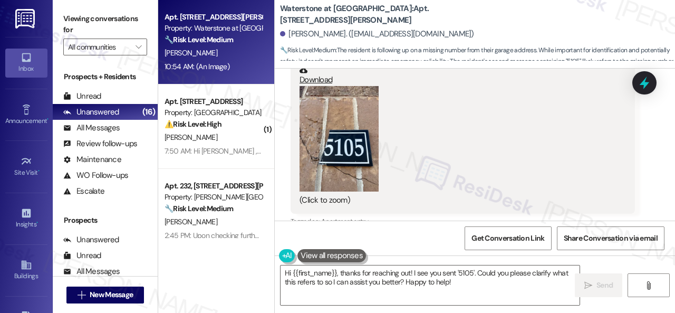
click at [346, 137] on button "Zoom image" at bounding box center [338, 138] width 79 height 105
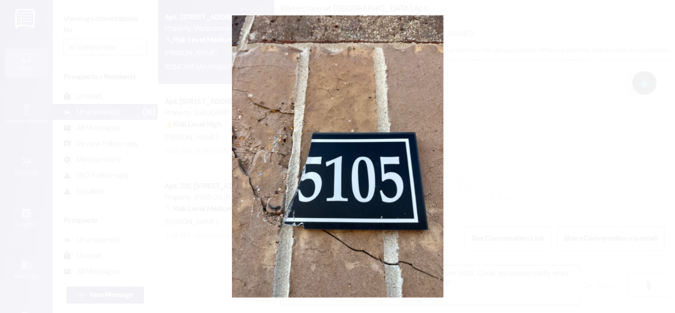
click at [408, 137] on button "Unzoom image" at bounding box center [337, 156] width 675 height 313
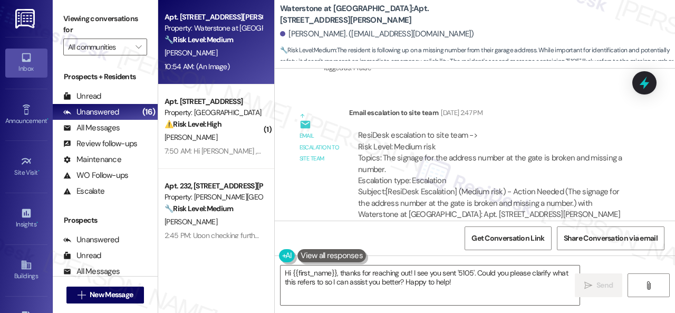
scroll to position [1099, 0]
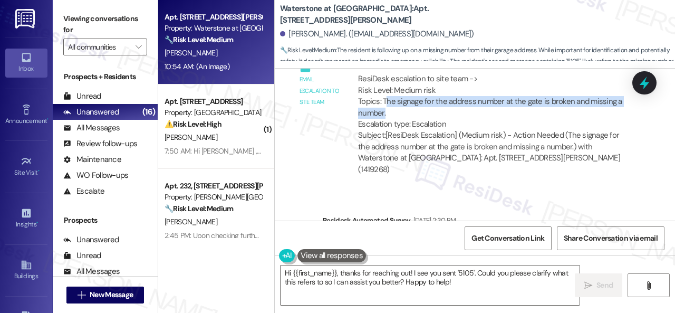
drag, startPoint x: 384, startPoint y: 101, endPoint x: 385, endPoint y: 108, distance: 7.0
click at [385, 108] on div "ResiDesk escalation to site team -> Risk Level: Medium risk Topics: The signage…" at bounding box center [492, 101] width 268 height 56
drag, startPoint x: 383, startPoint y: 99, endPoint x: 386, endPoint y: 111, distance: 12.7
click at [386, 111] on div "ResiDesk escalation to site team -> Risk Level: Medium risk Topics: The signage…" at bounding box center [492, 101] width 268 height 56
copy div "The signage for the address number at the gate is broken and missing a number."
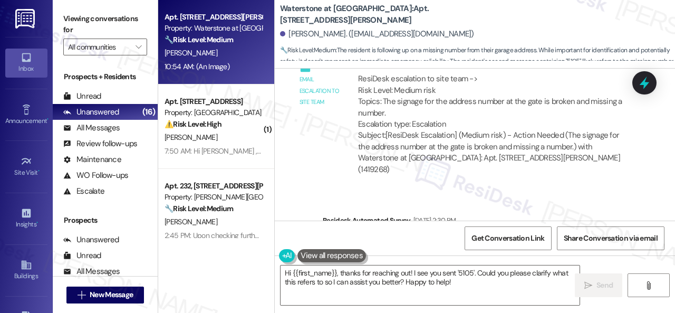
click at [322, 140] on div "Email escalation to site team Email escalation to site team Aug 26, 2025 at 2:4…" at bounding box center [463, 117] width 360 height 148
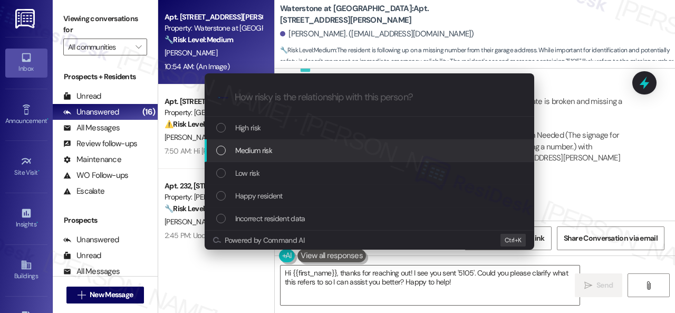
click at [259, 149] on span "Medium risk" at bounding box center [253, 150] width 37 height 12
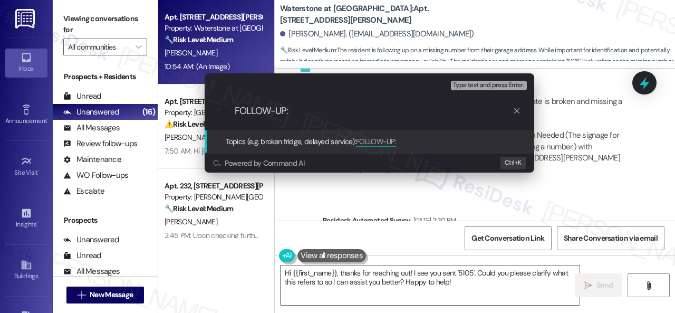
paste input "The signage for the address number at the gate is broken and missing a number."
type input "FOLLOW-UP: The signage for the address number at the gate is broken and missing…"
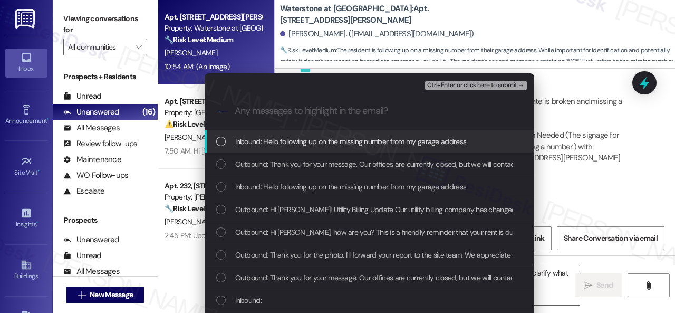
scroll to position [0, 0]
click at [291, 149] on div "Inbound: Hello following up on the missing number from my garage address" at bounding box center [369, 141] width 329 height 23
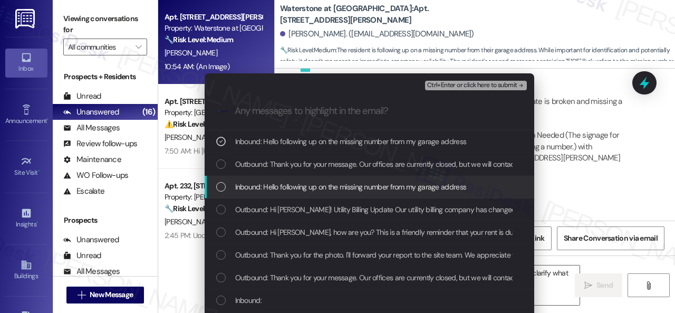
click at [302, 187] on span "Inbound: Hello following up on the missing number from my garage address" at bounding box center [350, 187] width 231 height 12
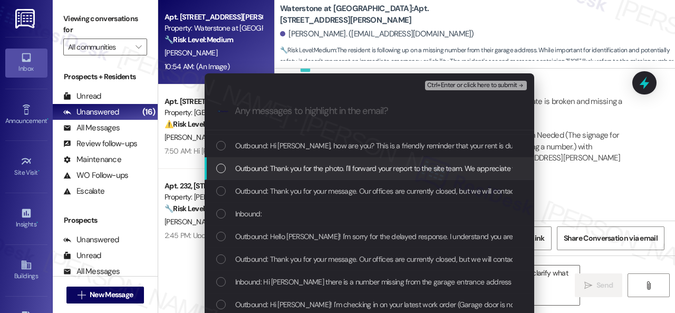
scroll to position [88, 0]
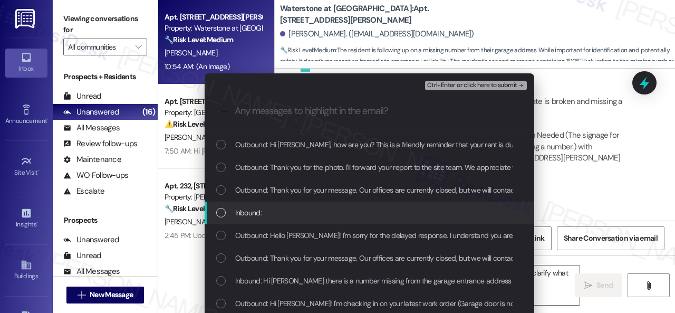
click at [252, 210] on span "Inbound:" at bounding box center [248, 213] width 26 height 12
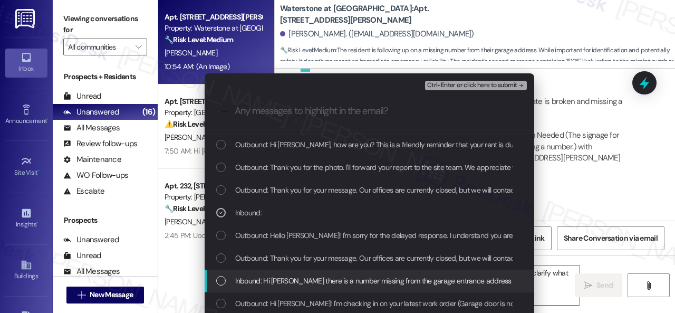
click at [301, 278] on span "Inbound: Hi Sarah there is a number missing from the garage entrance address lo…" at bounding box center [386, 281] width 302 height 12
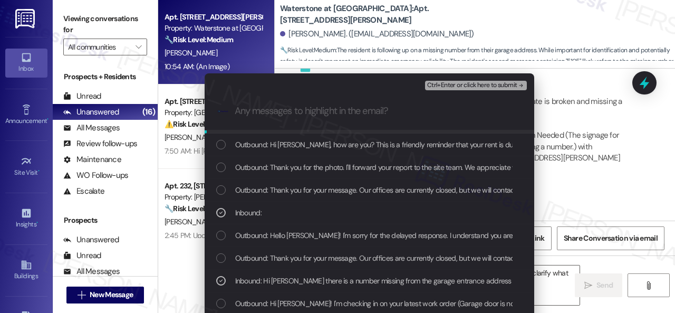
click at [446, 79] on div "Ctrl+Enter or click here to submit" at bounding box center [477, 86] width 104 height 14
click at [447, 83] on span "Ctrl+Enter or click here to submit" at bounding box center [472, 85] width 90 height 7
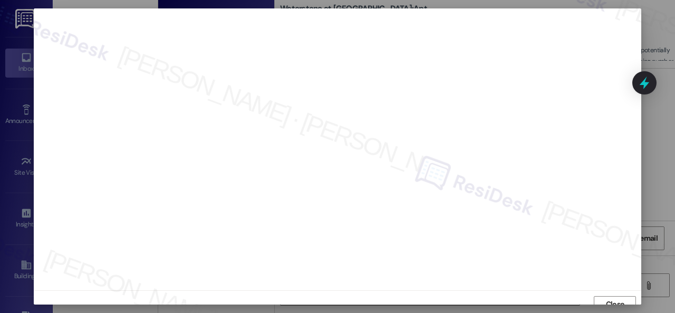
scroll to position [8, 0]
click at [612, 295] on span "Close" at bounding box center [615, 295] width 18 height 11
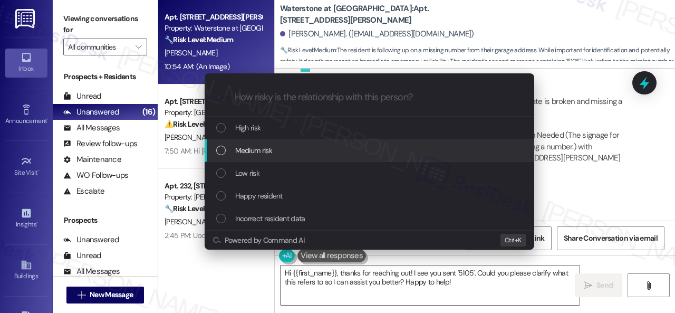
click at [268, 150] on span "Medium risk" at bounding box center [253, 150] width 37 height 12
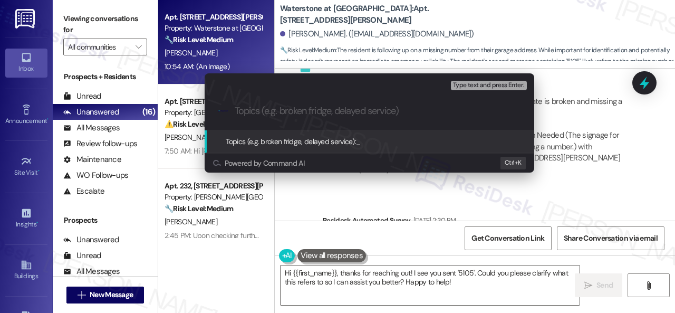
paste input "FOLLOW-UP: The signage for the address number at the gate is broken and missing…"
type input "FOLLOW-UP: The signage for the address number at the gate is broken and missing…"
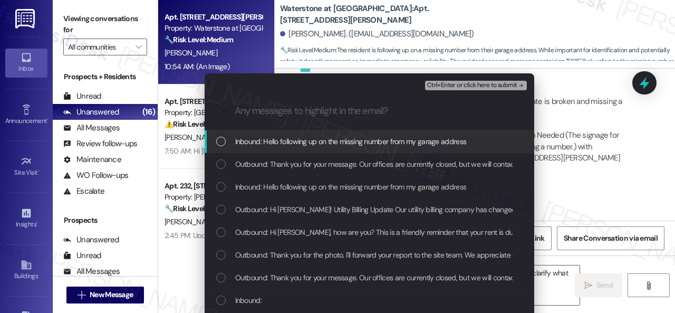
scroll to position [0, 0]
click at [287, 140] on span "Inbound: Hello following up on the missing number from my garage address" at bounding box center [350, 141] width 231 height 12
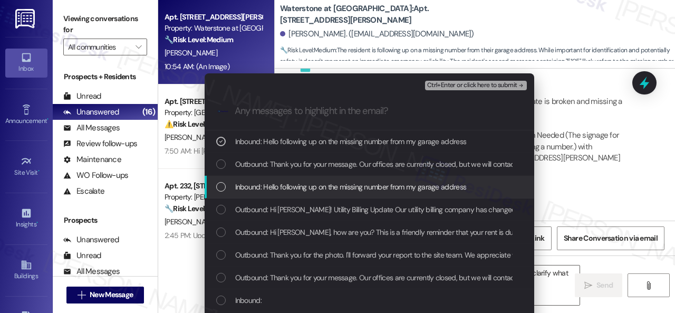
click at [271, 187] on span "Inbound: Hello following up on the missing number from my garage address" at bounding box center [350, 187] width 231 height 12
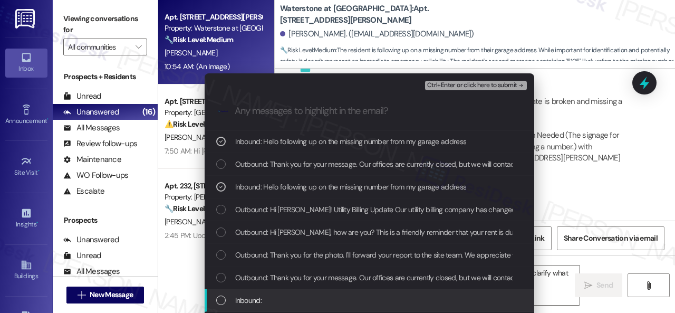
click at [256, 298] on span "Inbound:" at bounding box center [248, 300] width 26 height 12
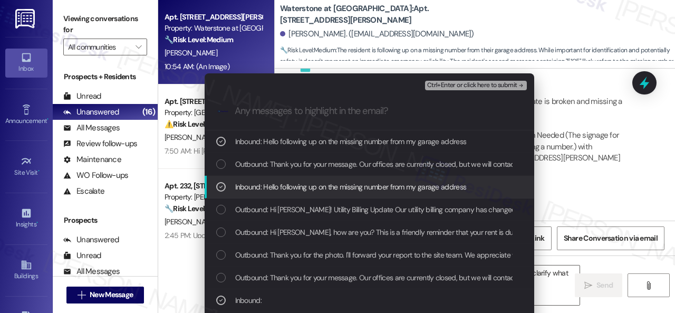
scroll to position [88, 0]
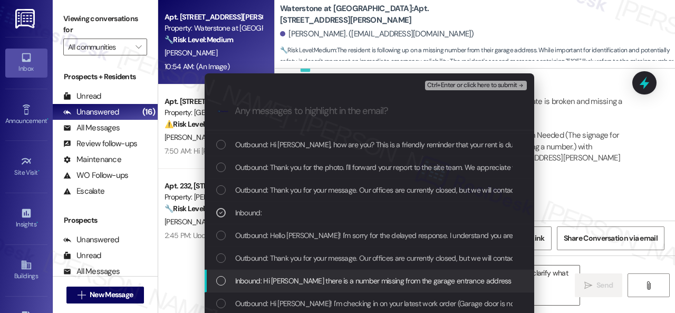
click at [275, 279] on span "Inbound: Hi Sarah there is a number missing from the garage entrance address lo…" at bounding box center [386, 281] width 302 height 12
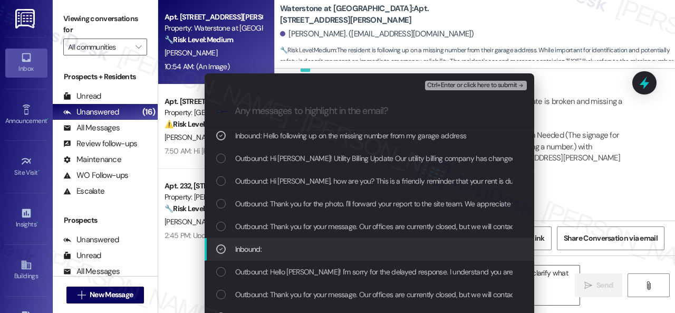
scroll to position [35, 0]
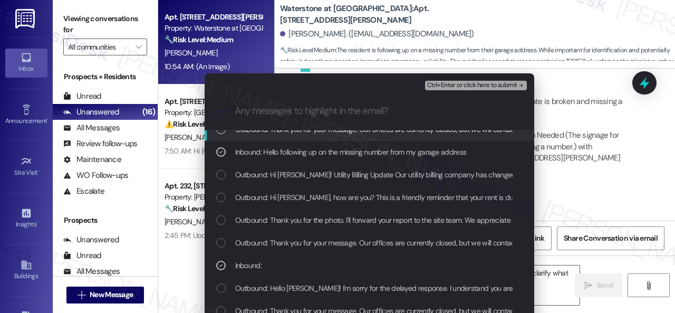
click at [456, 82] on span "Ctrl+Enter or click here to submit" at bounding box center [472, 85] width 90 height 7
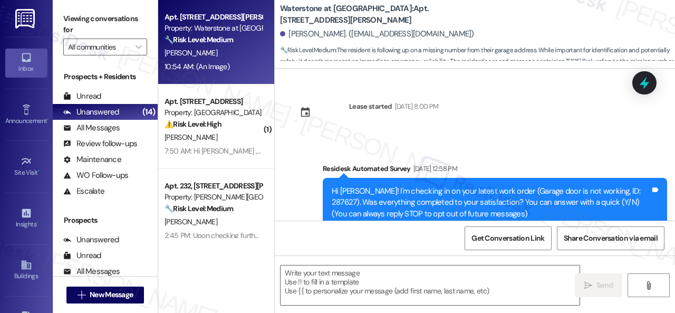
scroll to position [2415, 0]
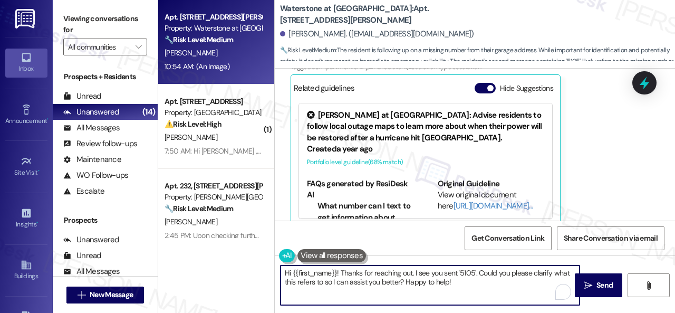
drag, startPoint x: 478, startPoint y: 287, endPoint x: 208, endPoint y: 248, distance: 272.7
click at [208, 248] on div "Apt. 15105, 6855 S Mason Rd Property: Waterstone at Cinco Ranch 🔧 Risk Level: M…" at bounding box center [416, 156] width 517 height 313
paste textarea "I haven't received a response from the site team yet, but I have made a follow-…"
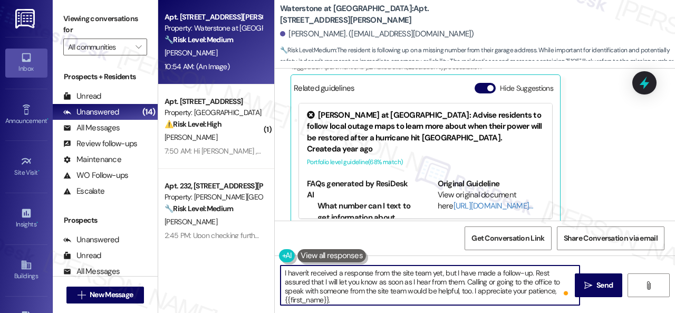
click at [281, 271] on textarea "I haven't received a response from the site team yet, but I have made a follow-…" at bounding box center [429, 285] width 299 height 40
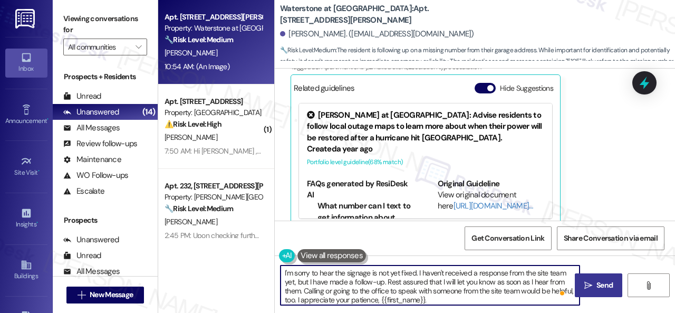
type textarea "I'm sorry to hear the signage is not yet fixed. I haven't received a response f…"
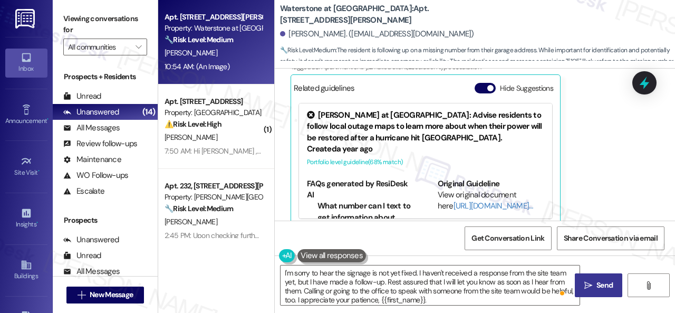
click at [585, 277] on button " Send" at bounding box center [598, 285] width 47 height 24
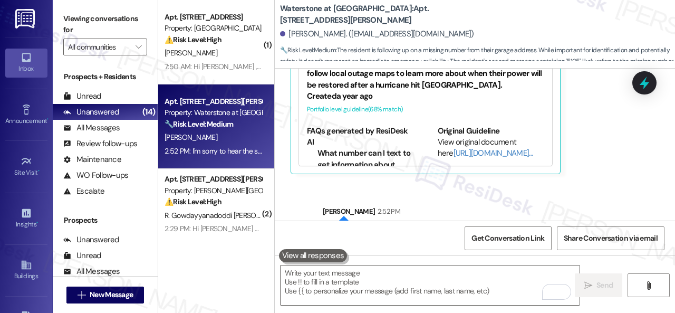
scroll to position [2523, 0]
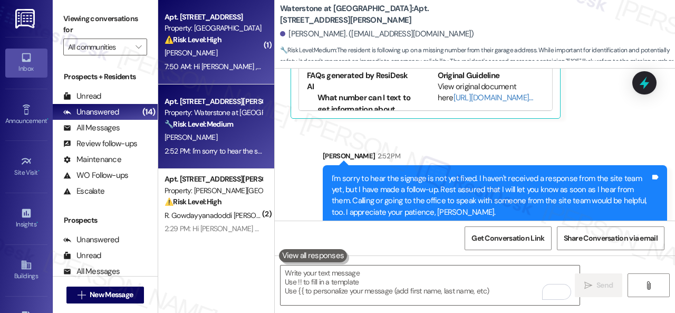
click at [229, 54] on div "[PERSON_NAME]" at bounding box center [213, 52] width 100 height 13
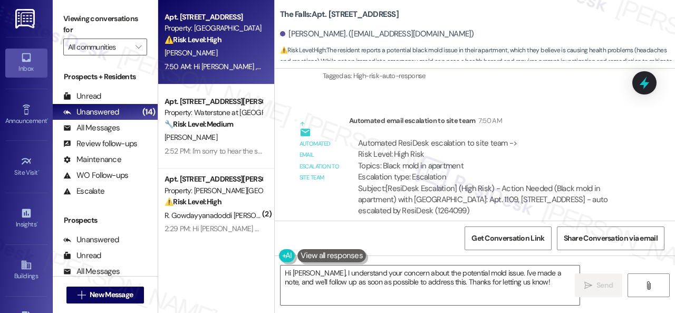
scroll to position [1549, 0]
click at [460, 274] on textarea "Hi Ryan, I understand your concern about the potential mold issue. I've made a …" at bounding box center [429, 285] width 299 height 40
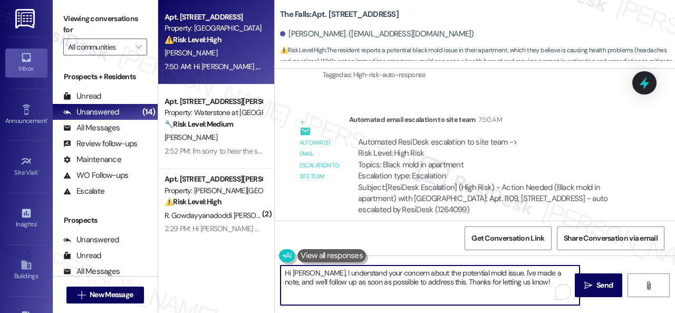
click at [460, 274] on textarea "Hi Ryan, I understand your concern about the potential mold issue. I've made a …" at bounding box center [429, 285] width 299 height 40
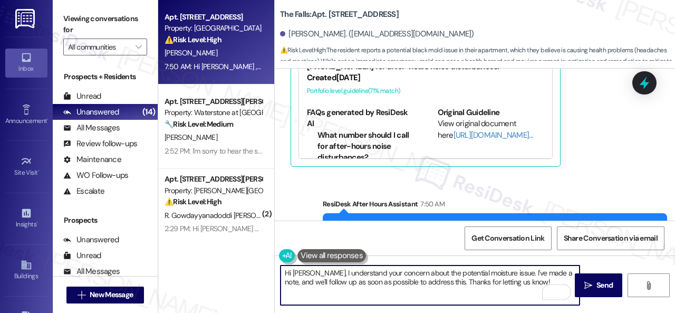
scroll to position [1232, 0]
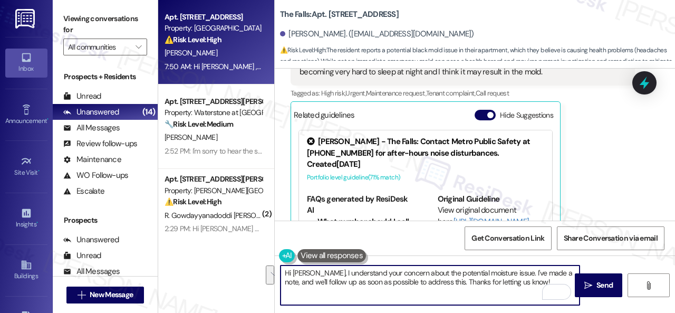
drag, startPoint x: 499, startPoint y: 271, endPoint x: 519, endPoint y: 283, distance: 23.9
click at [519, 283] on textarea "Hi Ryan, I understand your concern about the potential moisture issue. I've mad…" at bounding box center [429, 285] width 299 height 40
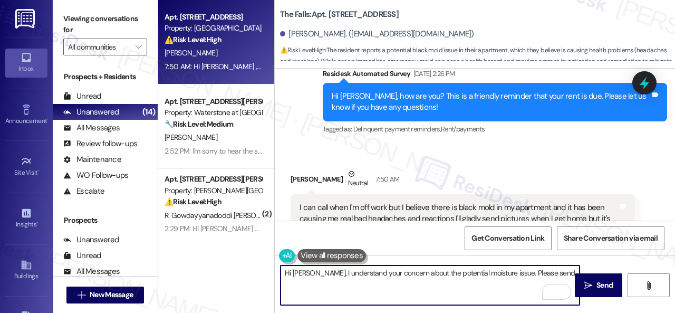
scroll to position [1127, 0]
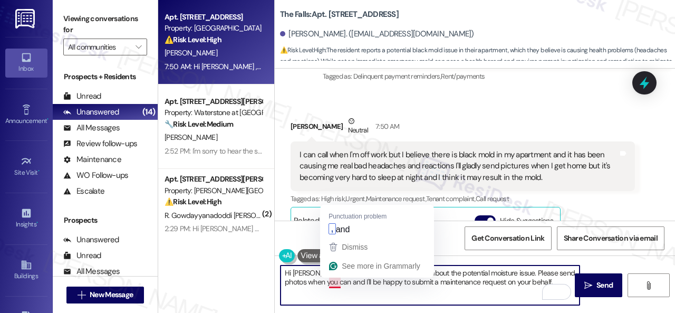
click at [332, 280] on textarea "Hi Ryan, I understand your concern about the potential moisture issue. Please s…" at bounding box center [429, 285] width 299 height 40
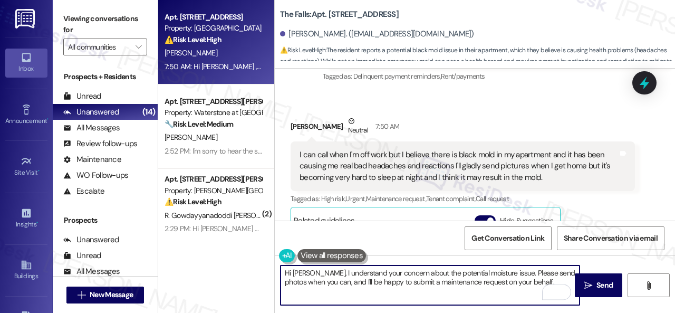
click at [534, 284] on textarea "Hi Ryan, I understand your concern about the potential moisture issue. Please s…" at bounding box center [429, 285] width 299 height 40
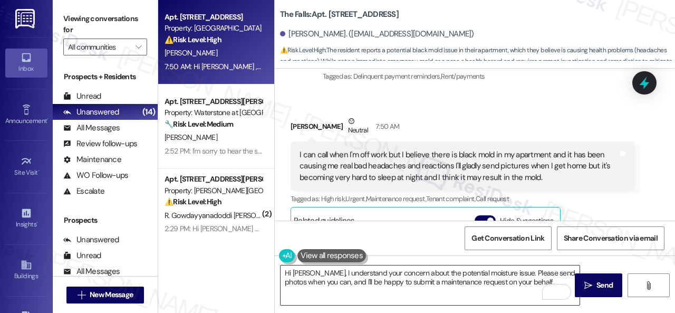
click at [531, 280] on textarea "Hi Ryan, I understand your concern about the potential moisture issue. Please s…" at bounding box center [429, 285] width 299 height 40
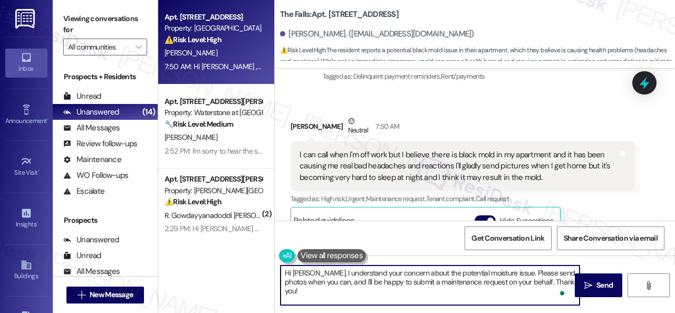
paste textarea "Note: Due to limited availability, our maintenance team isn't able to call or s…"
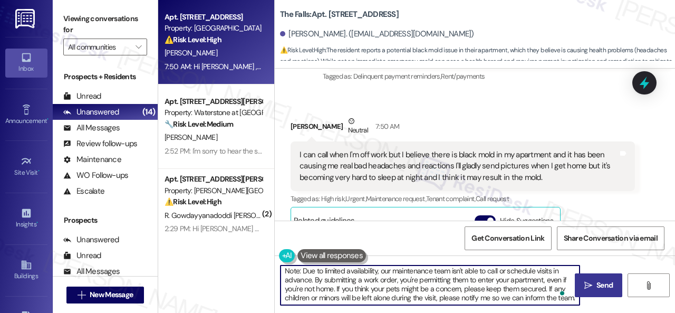
type textarea "Hi Ryan, I understand your concern about the potential moisture issue. Please s…"
click at [596, 283] on span "Send" at bounding box center [604, 284] width 16 height 11
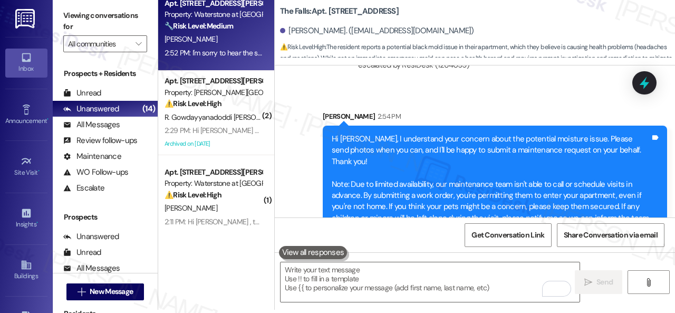
scroll to position [105, 0]
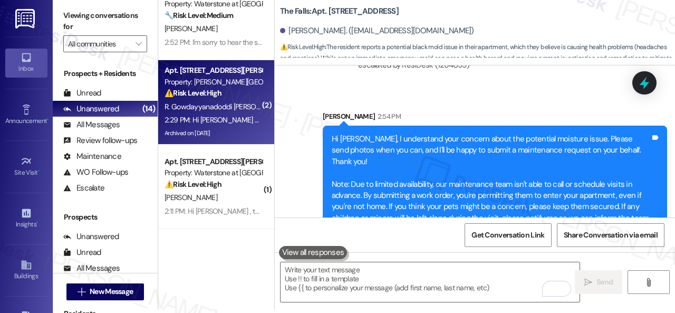
click at [239, 100] on div "R. Gowdayyanadoddi Krishnaiah P. Kothacheruvu Ravi A. Espinoza" at bounding box center [213, 106] width 100 height 13
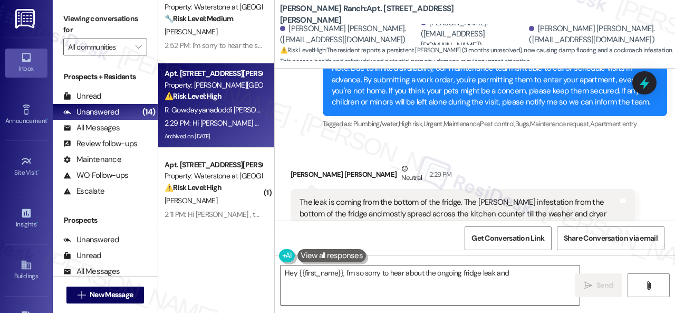
scroll to position [6582, 0]
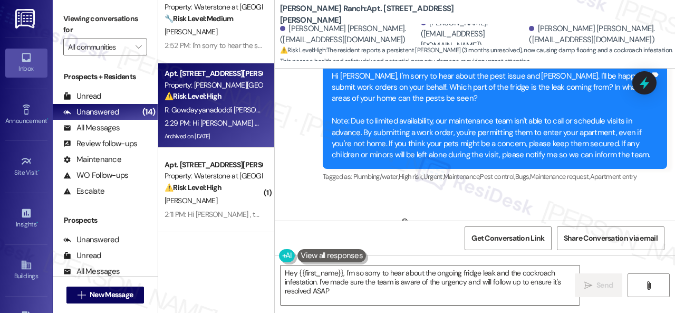
type textarea "Hey {{first_name}}, I'm so sorry to hear about the ongoing fridge leak and the …"
drag, startPoint x: 299, startPoint y: 168, endPoint x: 318, endPoint y: 167, distance: 18.5
click at [318, 249] on div "The leak is coming from the bottom of the fridge. The roach infestation from th…" at bounding box center [458, 266] width 318 height 34
click at [335, 241] on div "The leak is coming from the bottom of the fridge. The roach infestation from th…" at bounding box center [462, 266] width 344 height 50
click at [378, 249] on div "The leak is coming from the bottom of the fridge. The roach infestation from th…" at bounding box center [458, 266] width 318 height 34
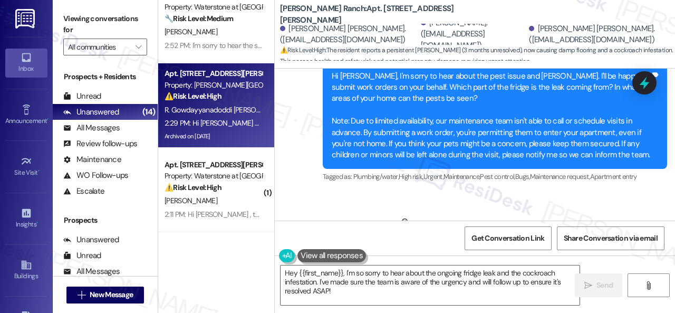
drag, startPoint x: 378, startPoint y: 169, endPoint x: 459, endPoint y: 171, distance: 80.7
click at [459, 249] on div "The leak is coming from the bottom of the fridge. The roach infestation from th…" at bounding box center [458, 266] width 318 height 34
copy div "the bottom of the fridge."
drag, startPoint x: 461, startPoint y: 171, endPoint x: 584, endPoint y: 181, distance: 123.3
click at [584, 249] on div "The leak is coming from the bottom of the fridge. The roach infestation from th…" at bounding box center [458, 266] width 318 height 34
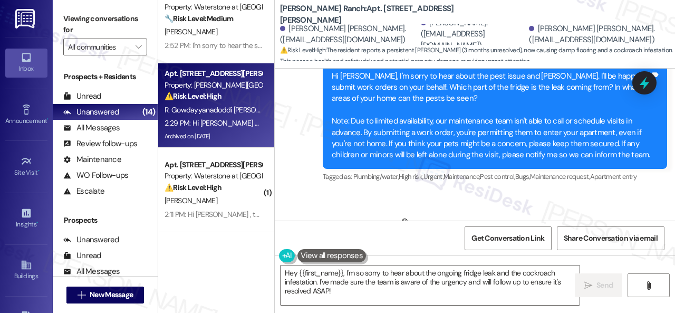
copy div "The roach infestation from the bottom of the fridge and mostly spread across th…"
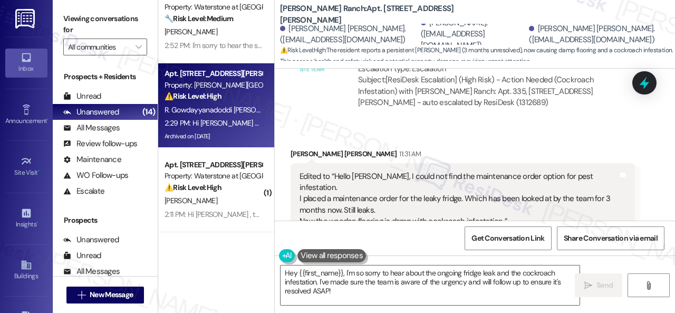
scroll to position [6318, 0]
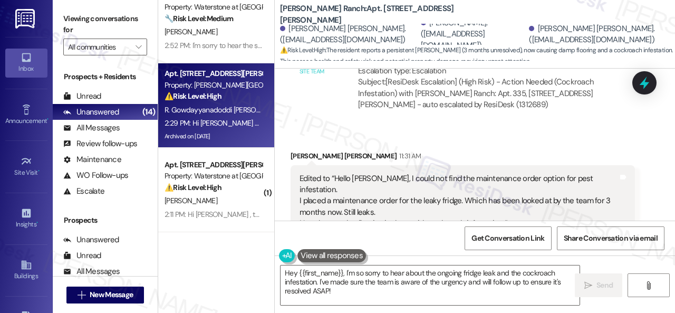
click at [643, 184] on div "Received via SMS Ruchitha Gowdayyanadoddi Krishnaiah 11:31 AM Edited to “Hello …" at bounding box center [475, 207] width 400 height 161
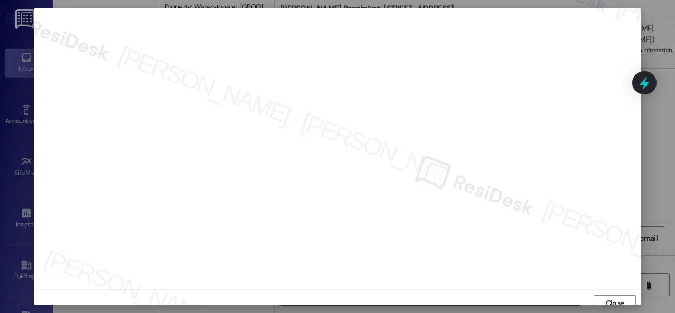
scroll to position [0, 0]
click at [599, 299] on button "Close" at bounding box center [615, 304] width 42 height 17
click at [609, 294] on span "Close" at bounding box center [615, 295] width 18 height 11
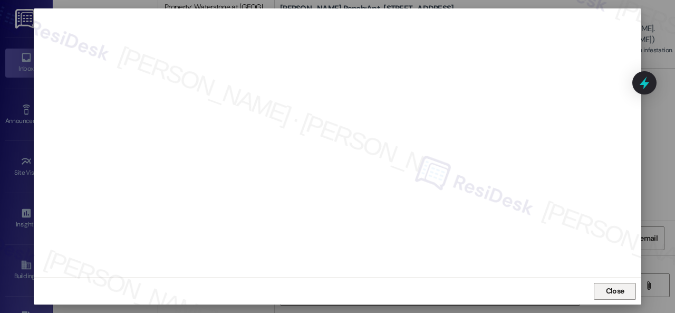
click at [609, 289] on span "Close" at bounding box center [615, 290] width 18 height 11
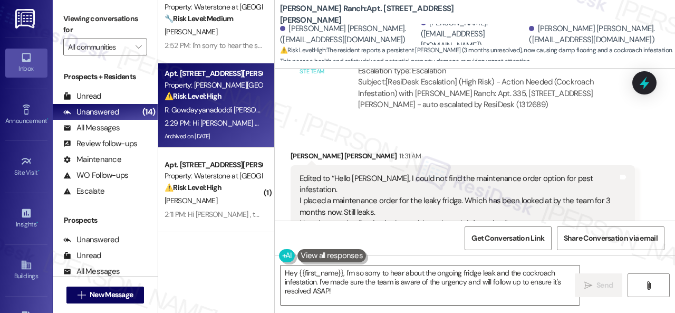
click at [586, 187] on div "Ruchitha Gowdayyanadoddi Krishnaiah 11:31 AM Edited to “Hello Sarah, I could no…" at bounding box center [462, 215] width 344 height 130
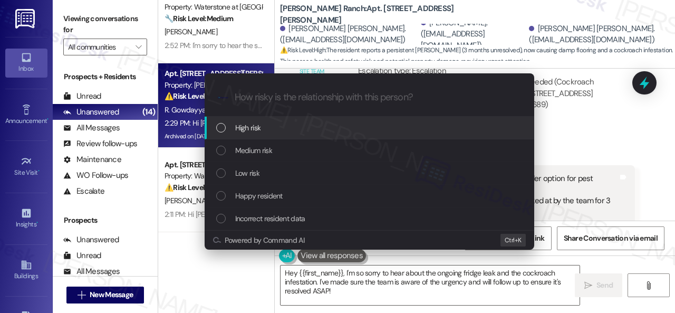
click at [259, 124] on span "High risk" at bounding box center [248, 128] width 26 height 12
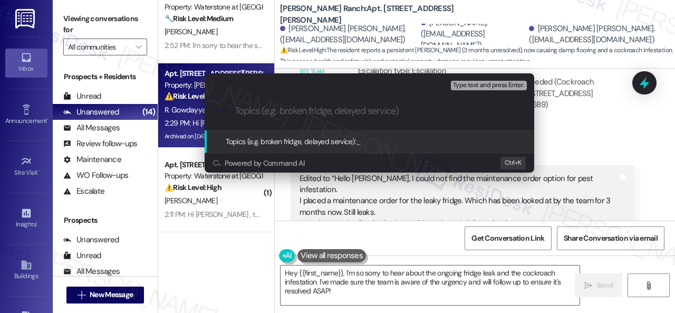
paste input "Work Orders filed by ResiDesk 297109 & 297110"
type input "Work Orders filed by ResiDesk 297109 & 297110"
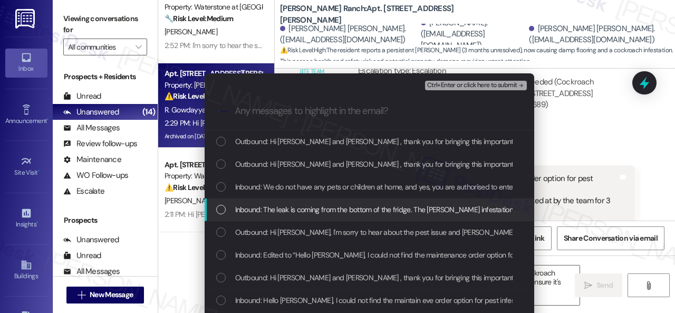
click at [270, 209] on span "Inbound: The leak is coming from the bottom of the fridge. The roach infestatio…" at bounding box center [541, 209] width 613 height 12
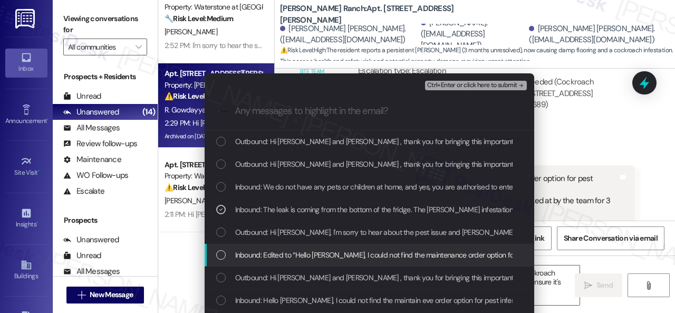
click at [271, 255] on span "Inbound: Edited to “Hello Sarah, I could not find the maintenance order option …" at bounding box center [676, 255] width 882 height 12
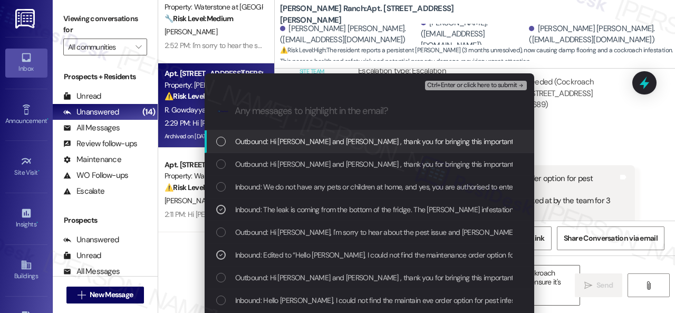
click at [442, 87] on span "Ctrl+Enter or click here to submit" at bounding box center [472, 85] width 90 height 7
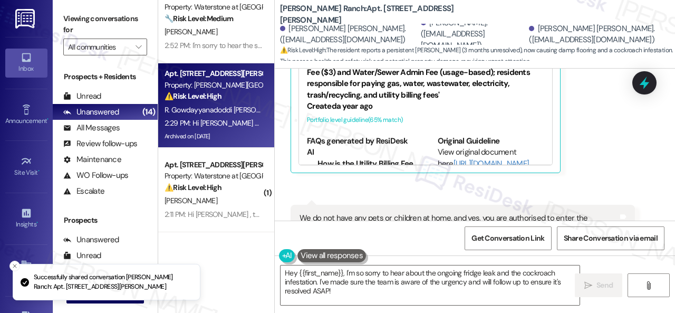
scroll to position [6845, 0]
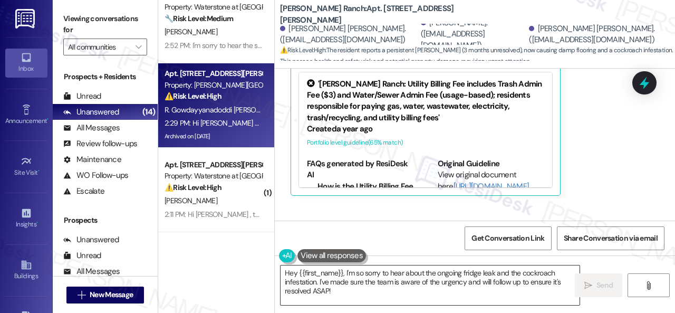
click at [473, 286] on textarea "Hey {{first_name}}, I'm so sorry to hear about the ongoing fridge leak and the …" at bounding box center [429, 285] width 299 height 40
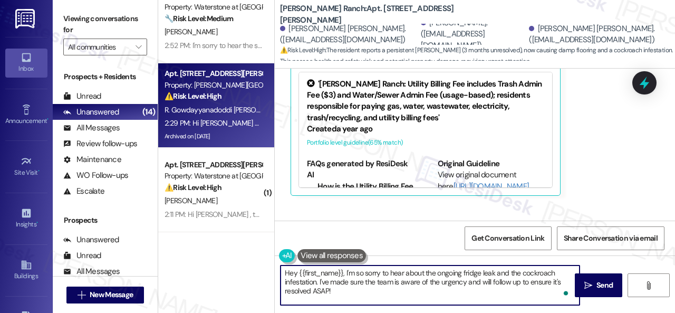
paste textarea "Thank you. I've submitted work orders on your behalf and notified the site team…"
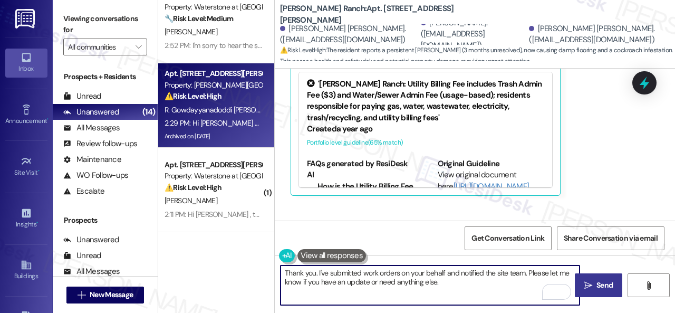
type textarea "Thank you. I've submitted work orders on your behalf and notified the site team…"
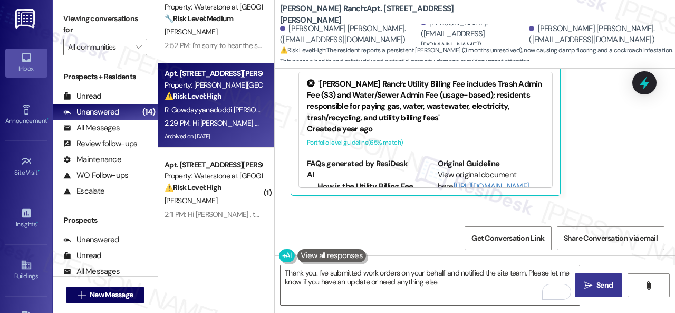
click at [594, 281] on span "Send" at bounding box center [604, 284] width 21 height 11
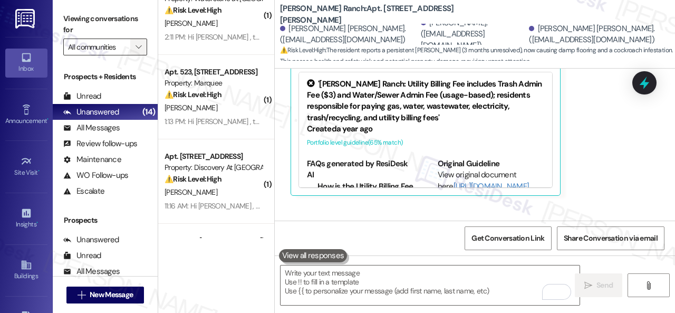
scroll to position [0, 0]
